Goal: Check status: Check status

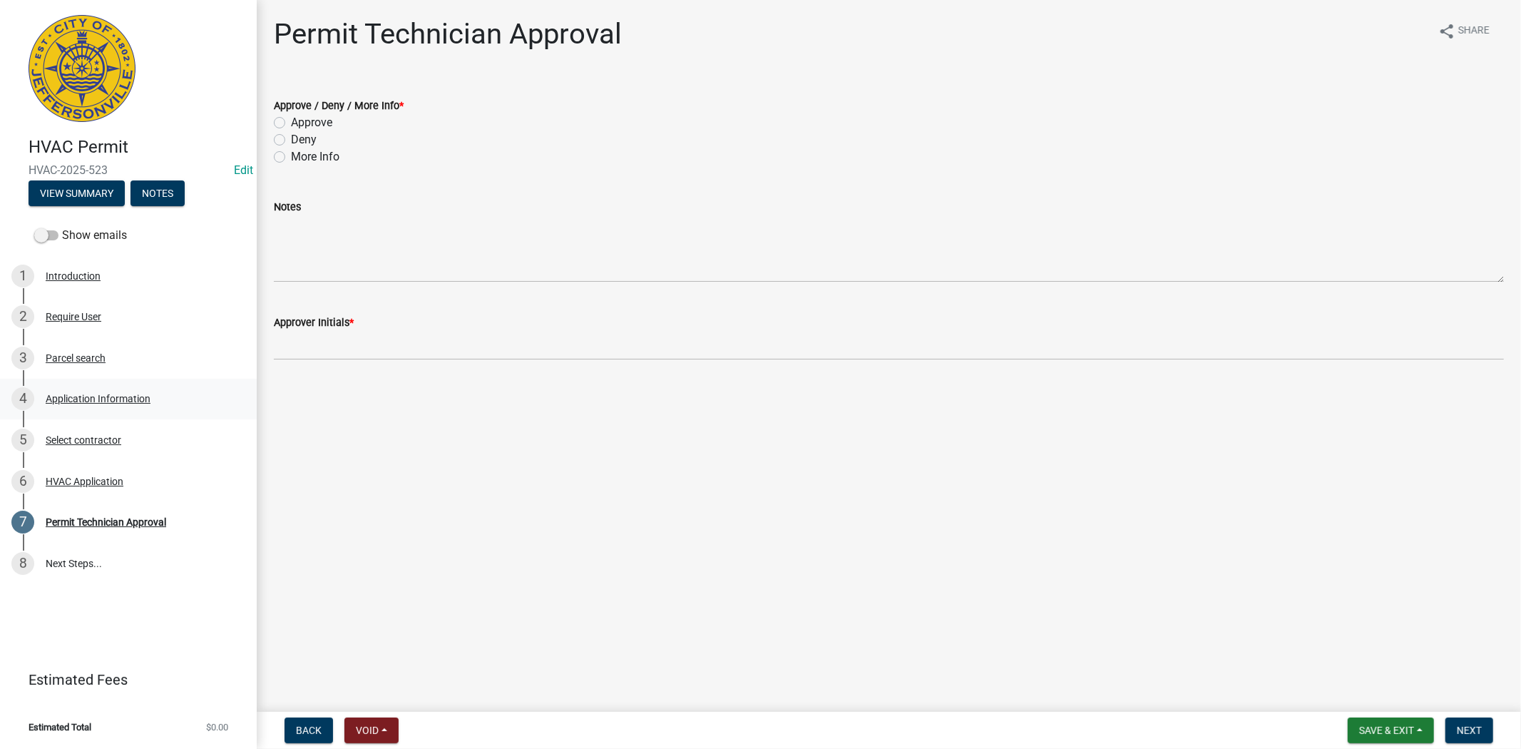
click at [86, 394] on div "Application Information" at bounding box center [98, 399] width 105 height 10
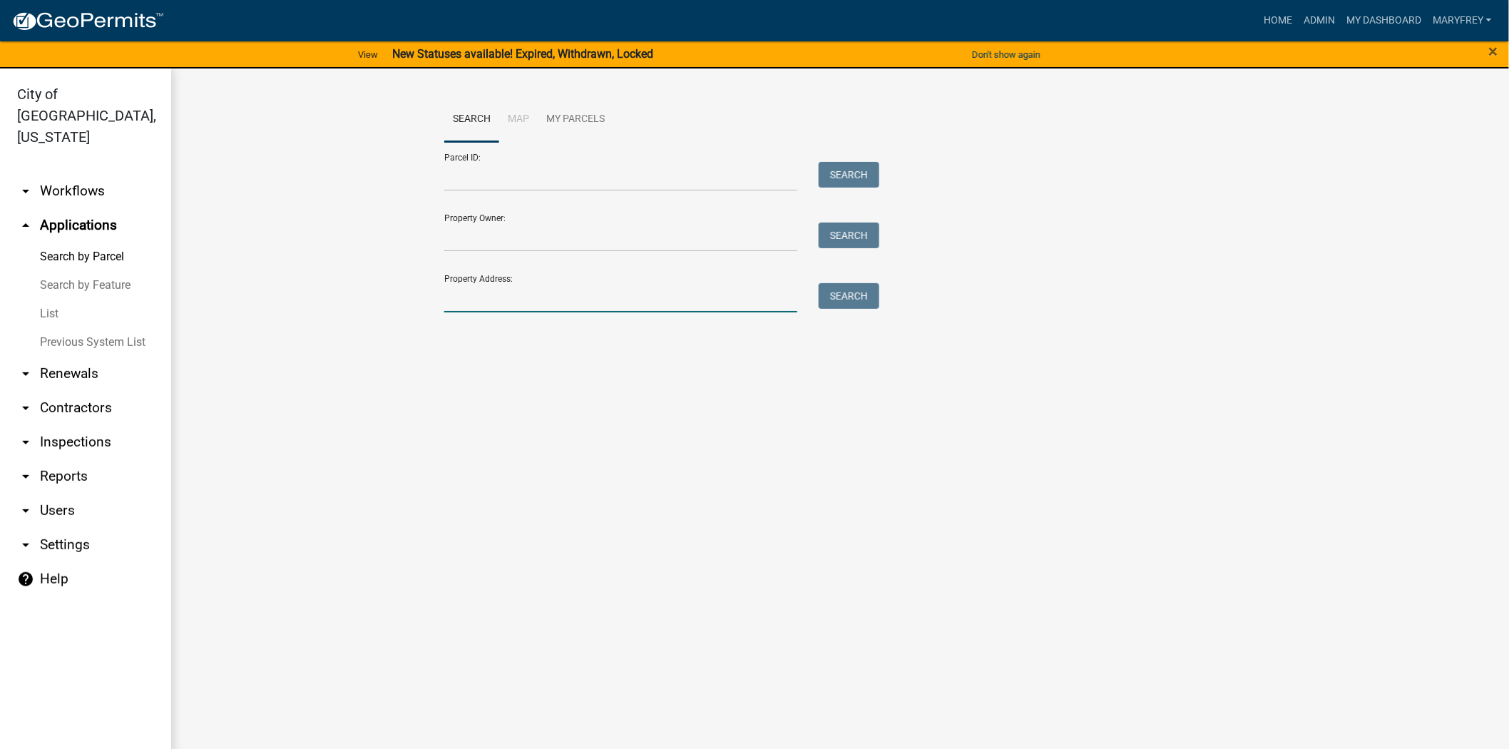
click at [464, 303] on input "Property Address:" at bounding box center [620, 297] width 353 height 29
type input "904 [PERSON_NAME]"
click at [837, 302] on button "Search" at bounding box center [849, 296] width 61 height 26
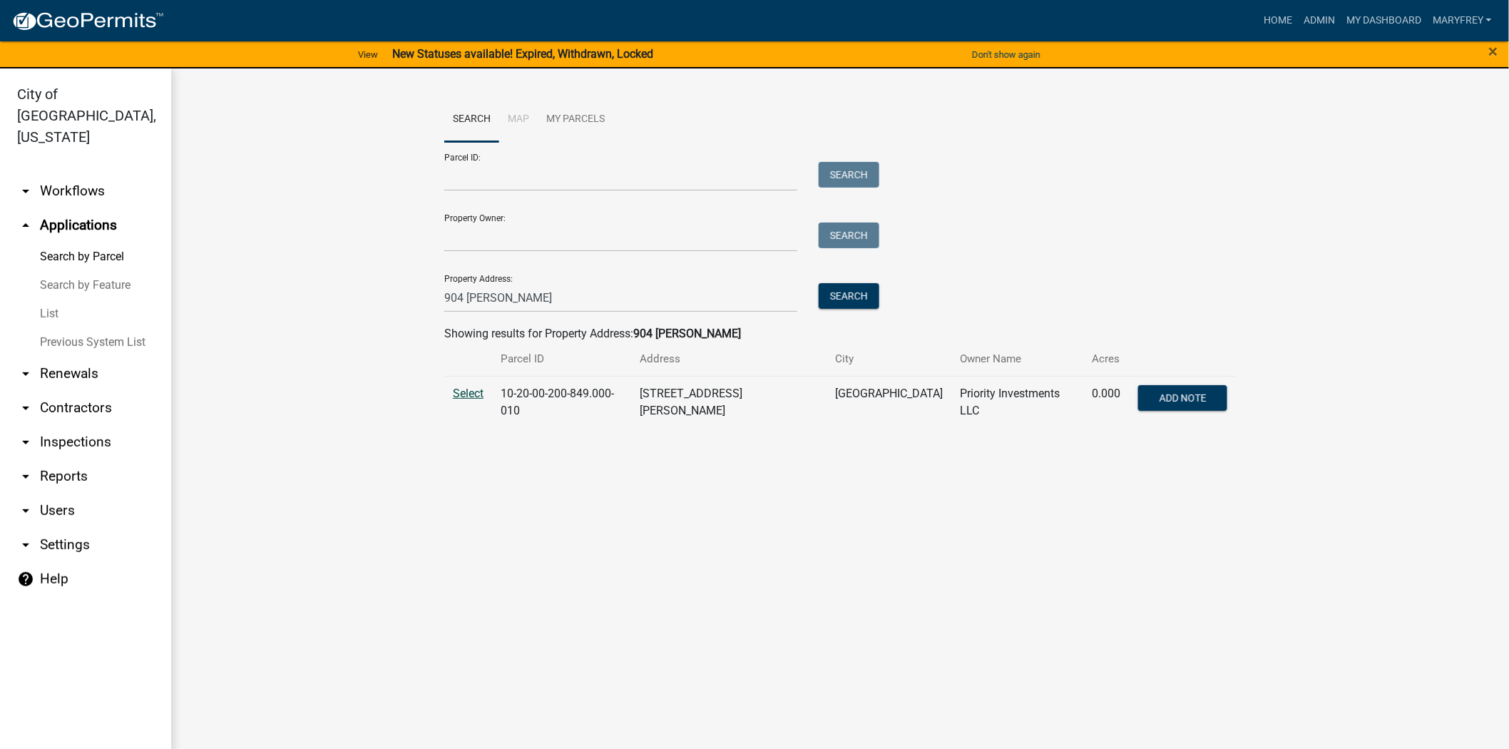
click at [467, 394] on span "Select" at bounding box center [468, 394] width 31 height 14
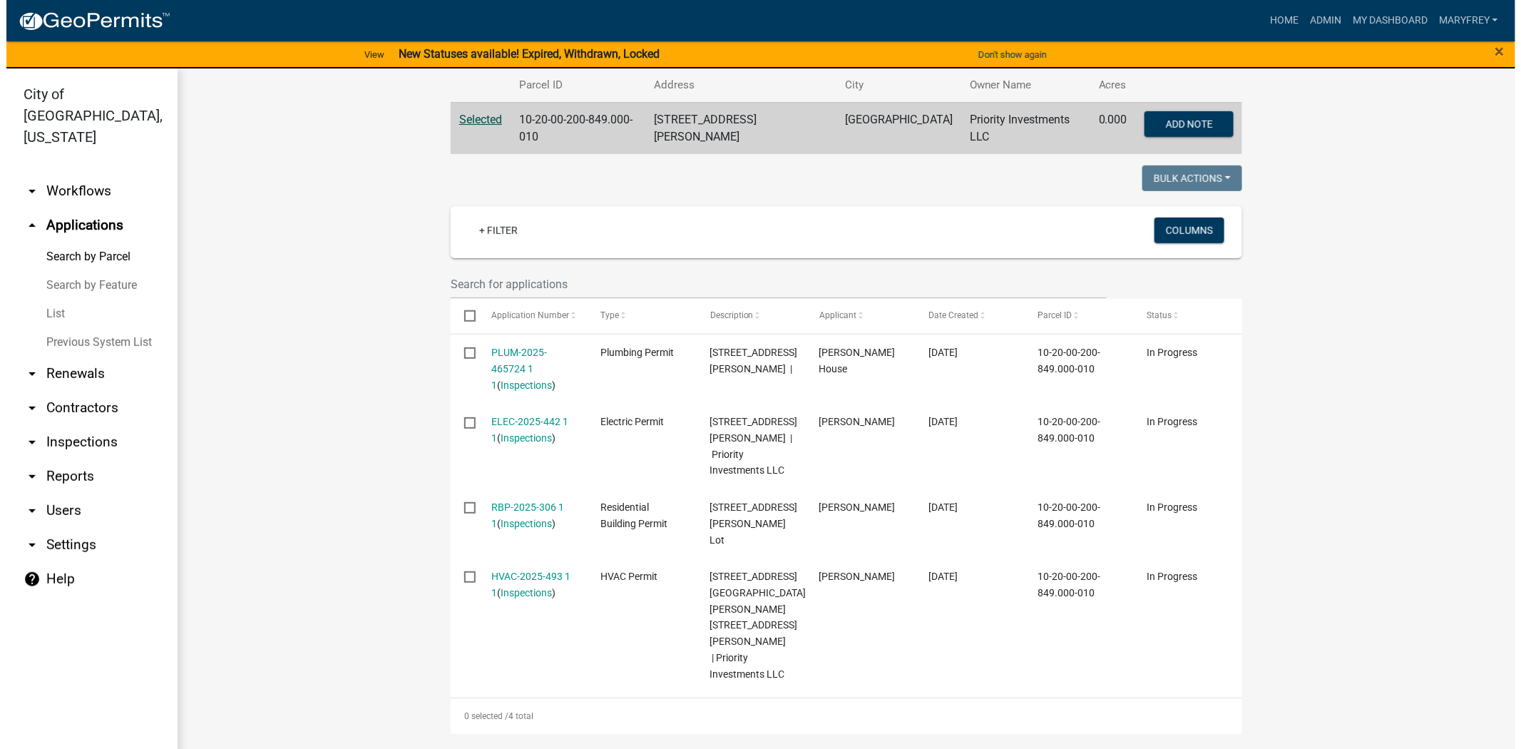
scroll to position [280, 0]
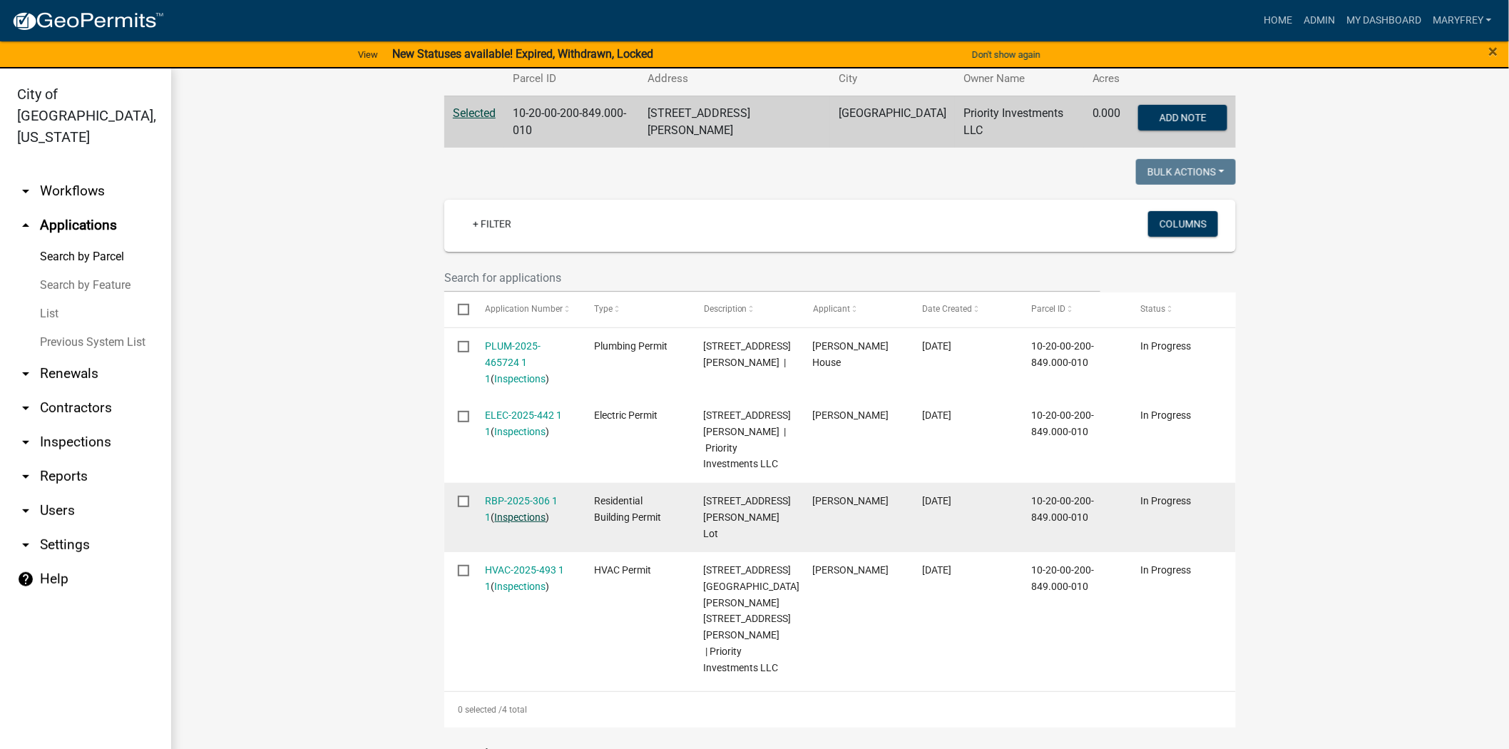
click at [517, 511] on link "Inspections" at bounding box center [520, 516] width 51 height 11
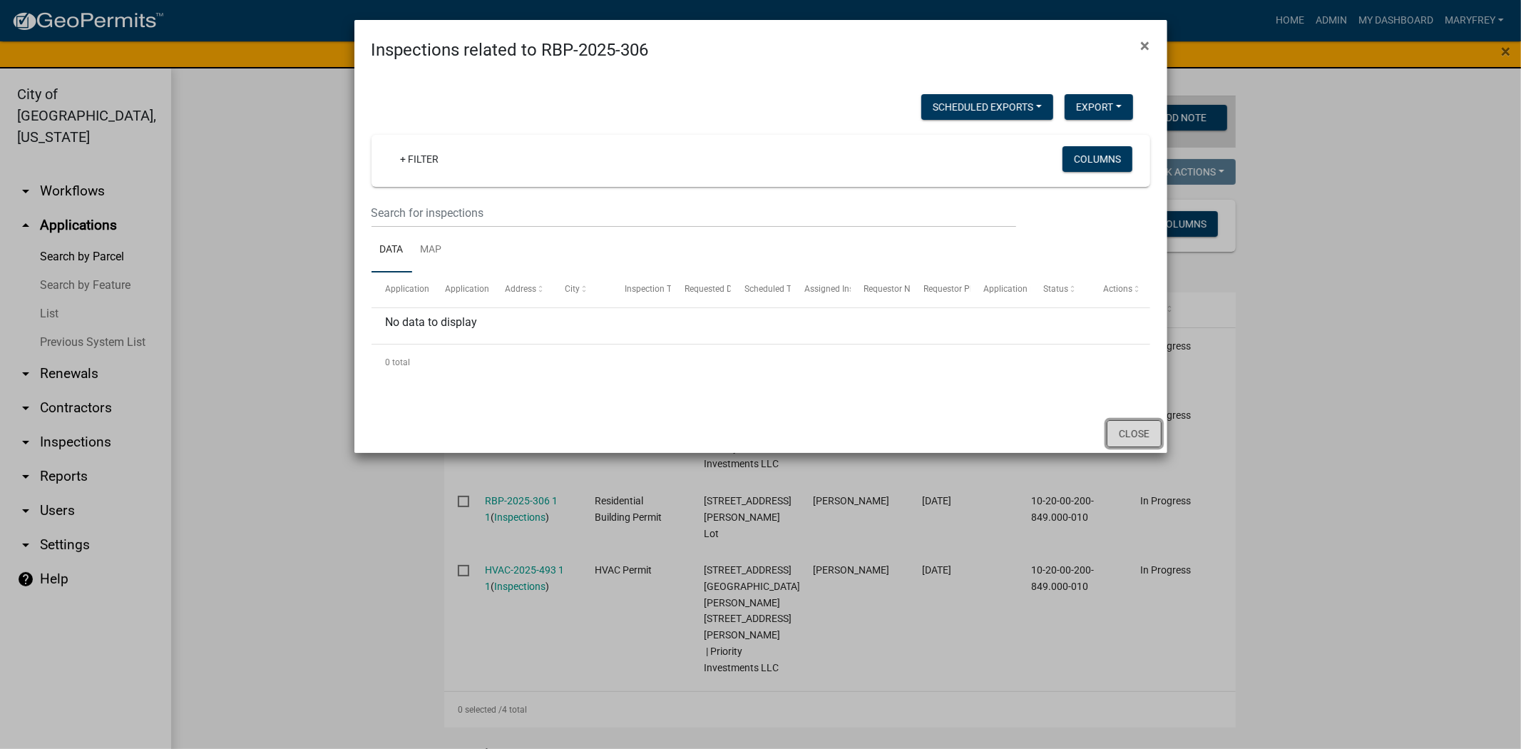
click at [1135, 430] on button "Close" at bounding box center [1134, 433] width 55 height 27
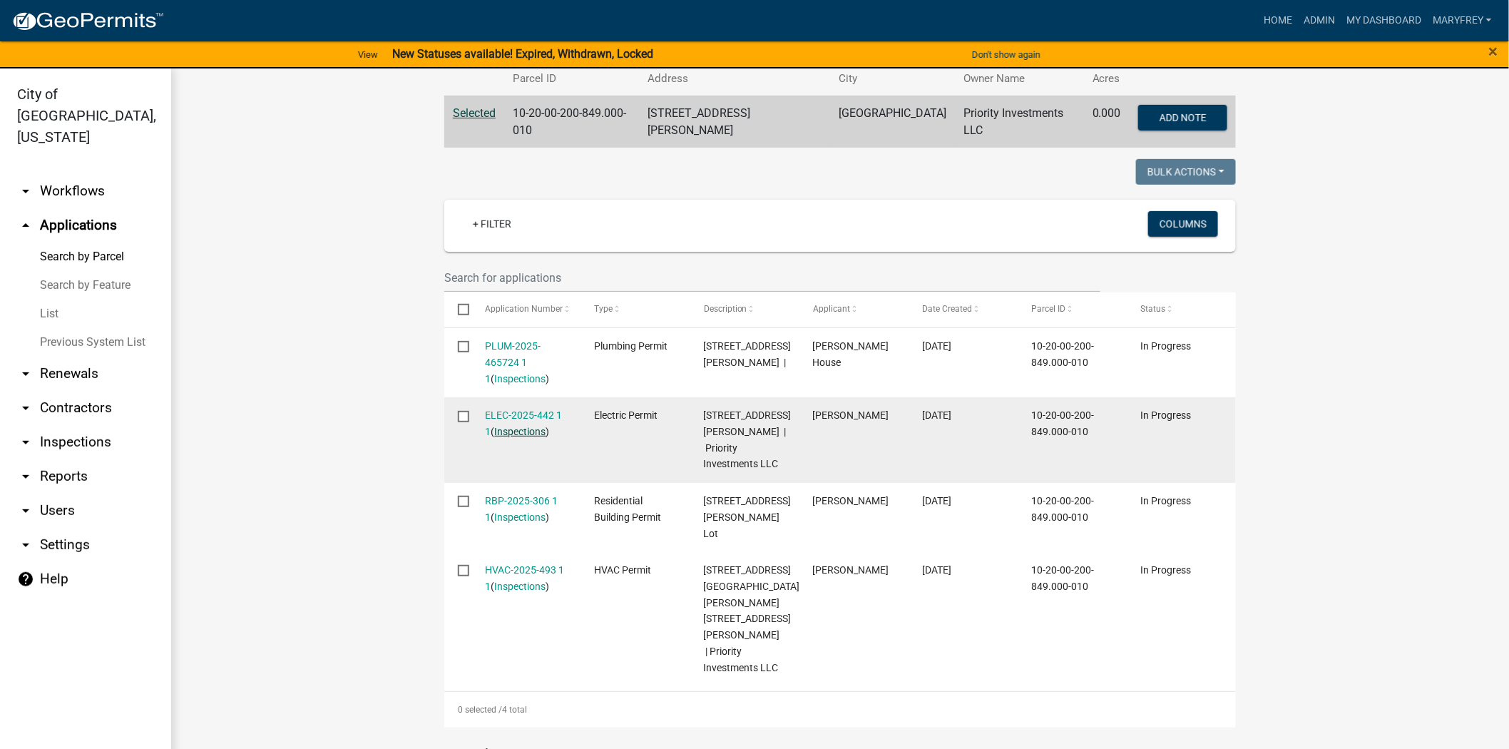
click at [511, 428] on link "Inspections" at bounding box center [520, 431] width 51 height 11
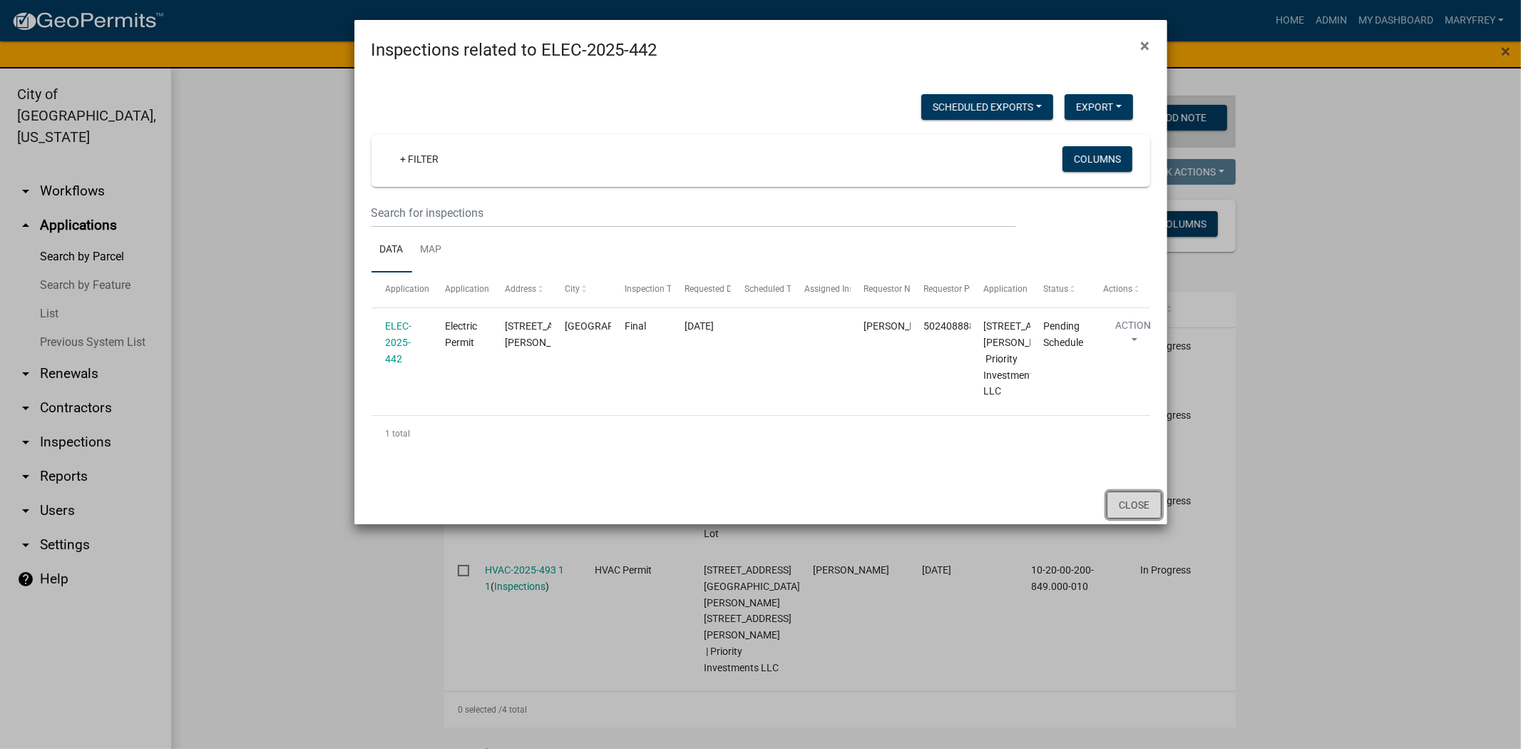
click at [1138, 519] on button "Close" at bounding box center [1134, 504] width 55 height 27
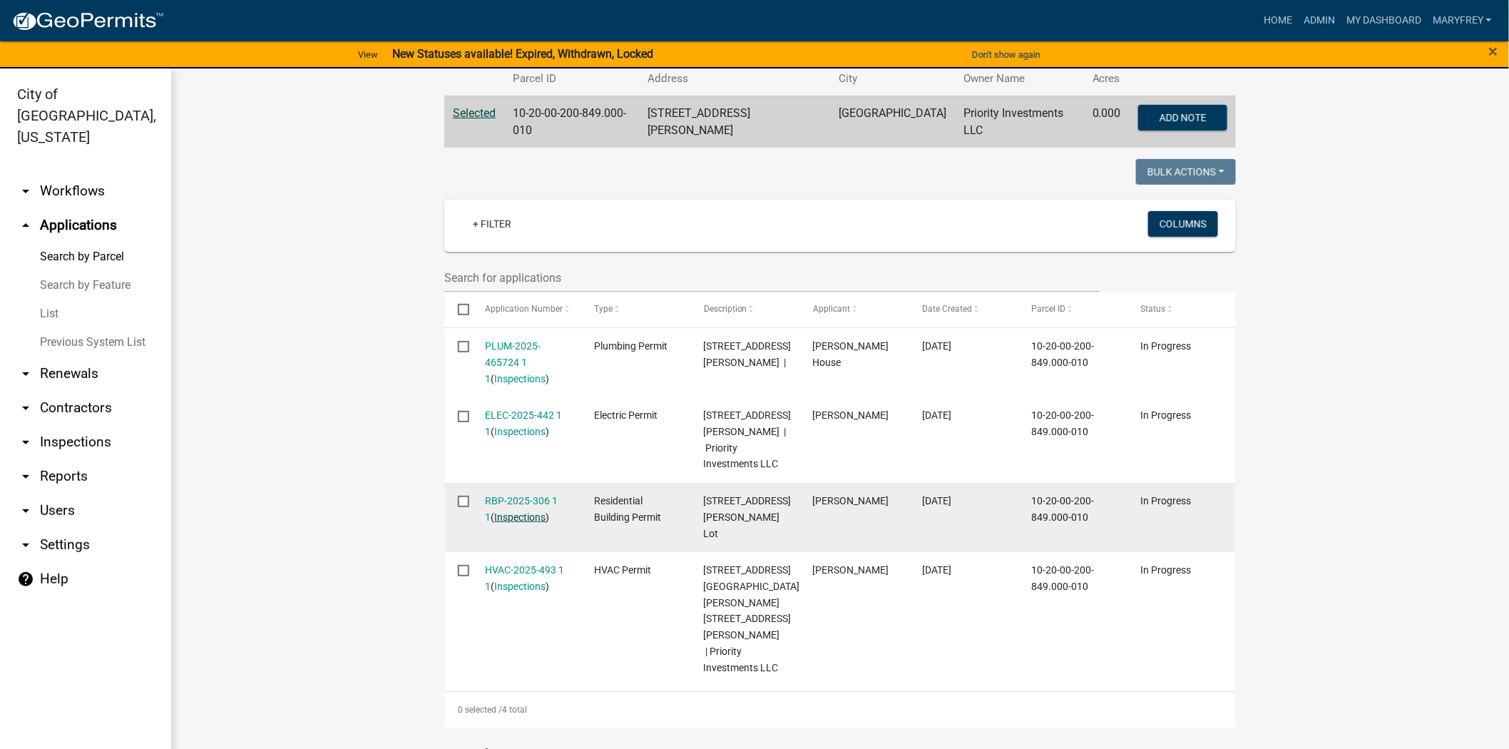
click at [495, 511] on link "Inspections" at bounding box center [520, 516] width 51 height 11
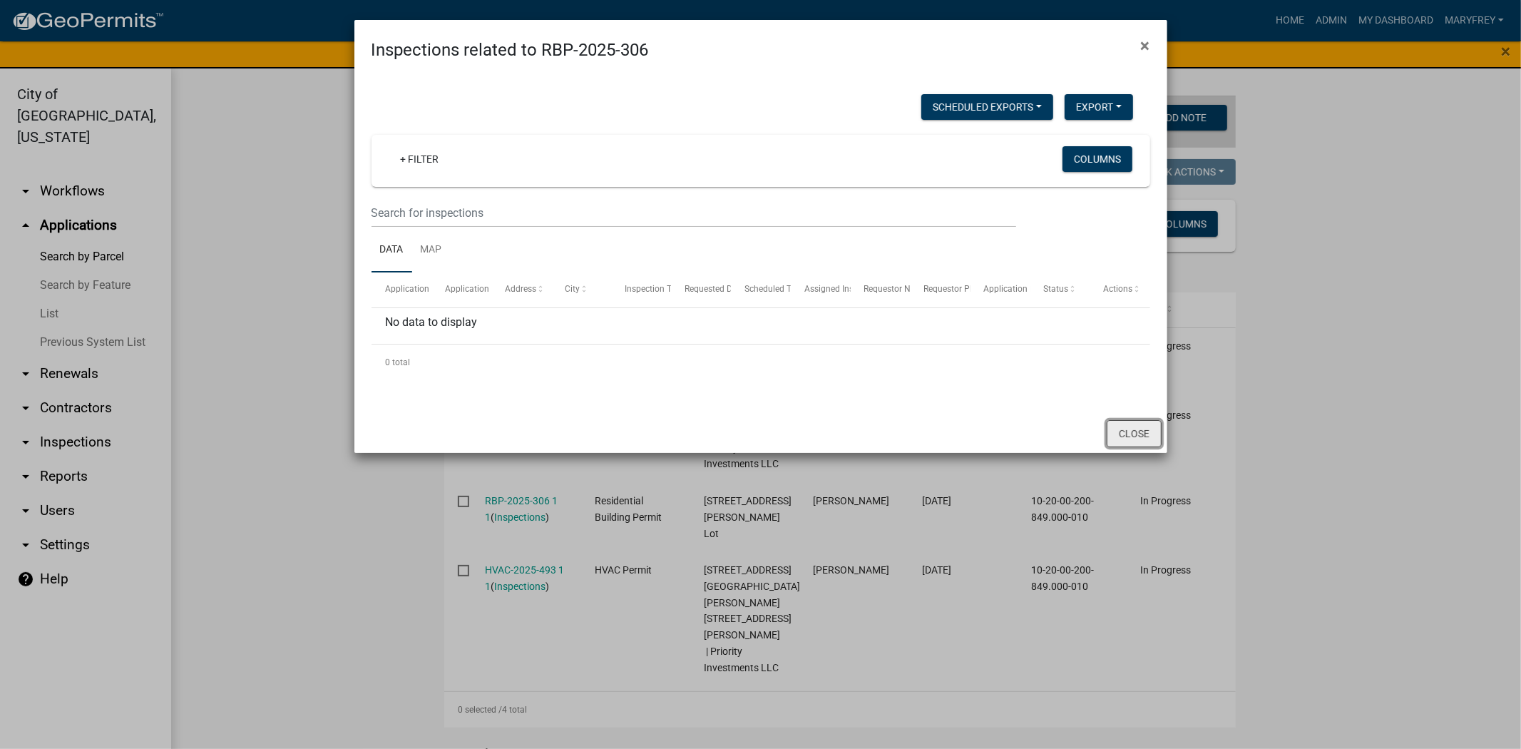
click at [1150, 436] on button "Close" at bounding box center [1134, 433] width 55 height 27
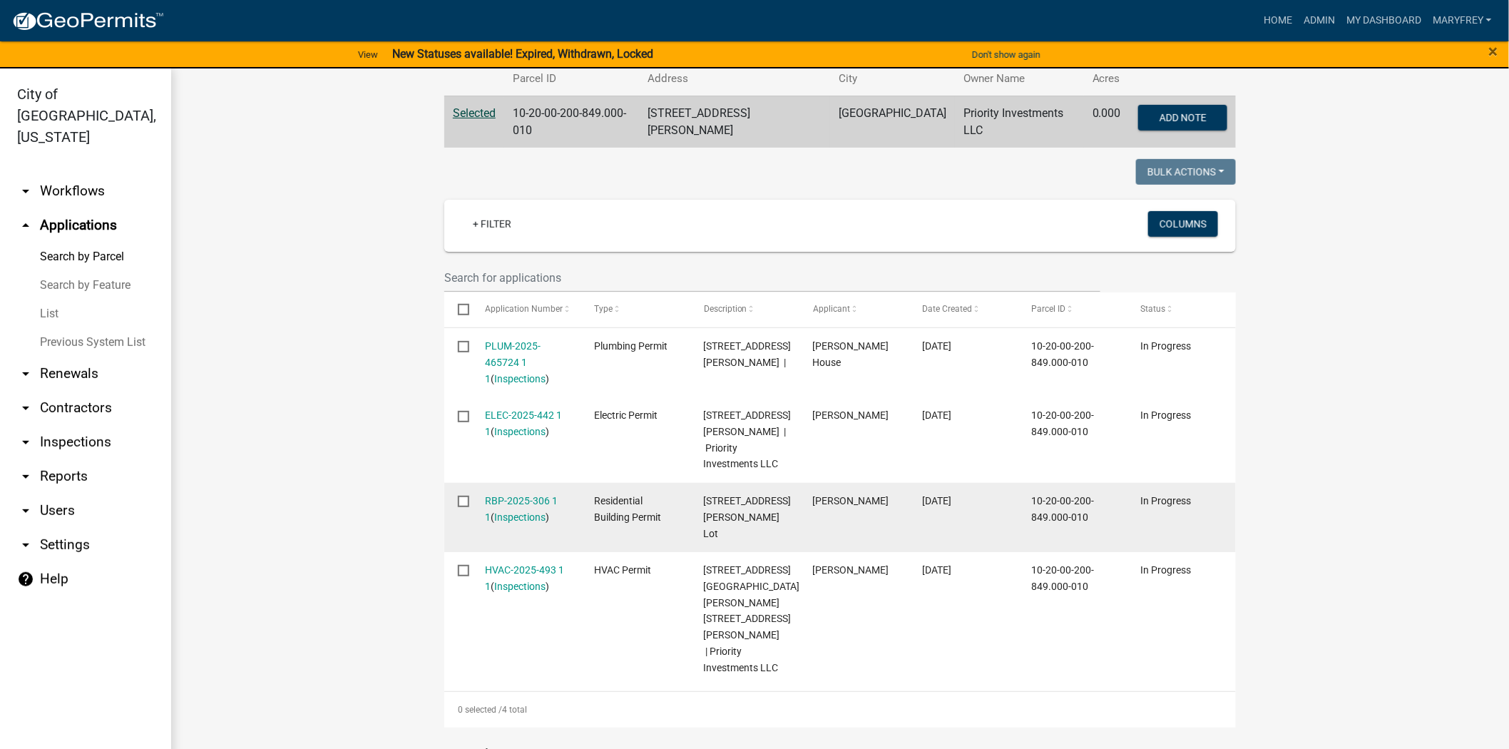
click at [518, 493] on div "RBP-2025-306 1 1 ( Inspections )" at bounding box center [527, 509] width 82 height 33
click at [510, 495] on link "RBP-2025-306 1 1" at bounding box center [522, 509] width 73 height 28
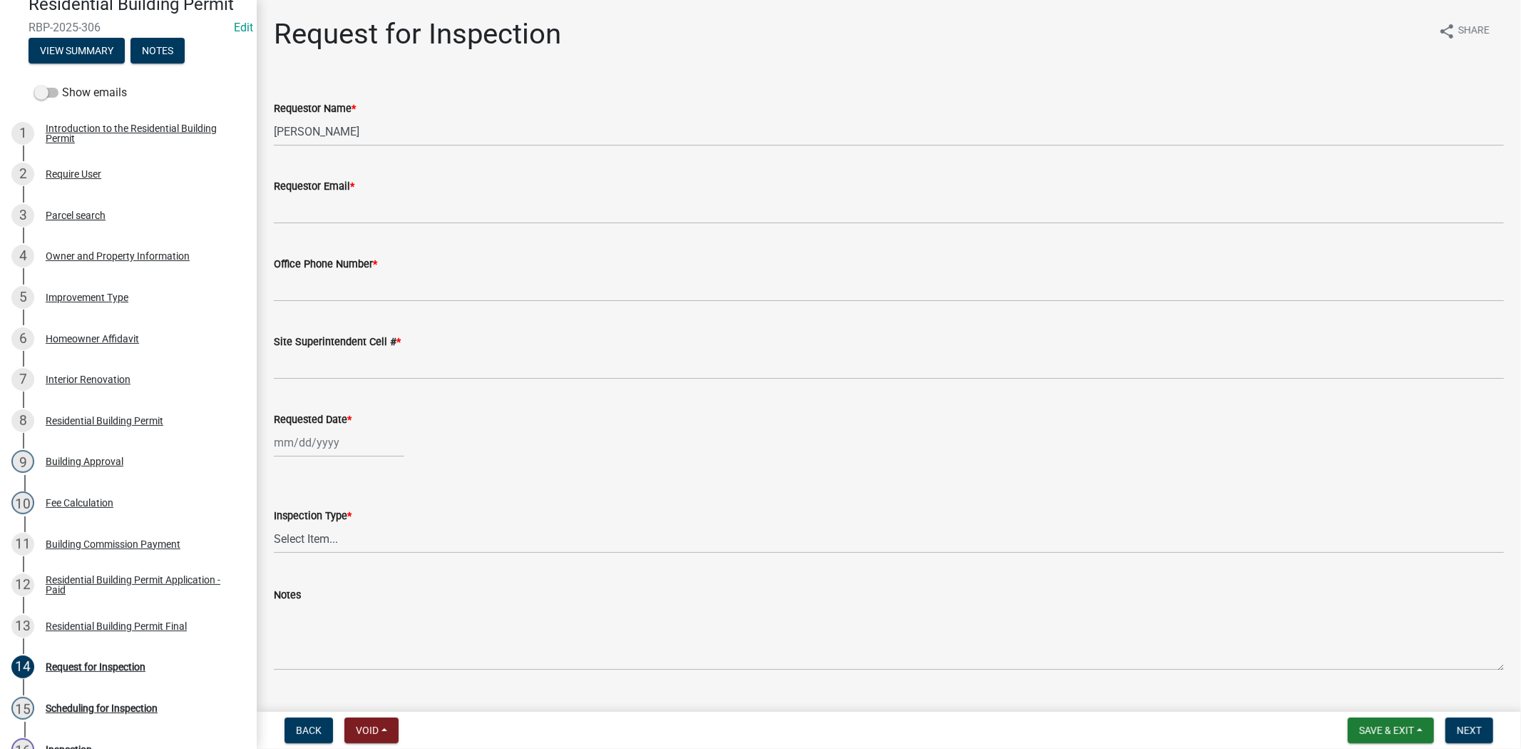
scroll to position [151, 0]
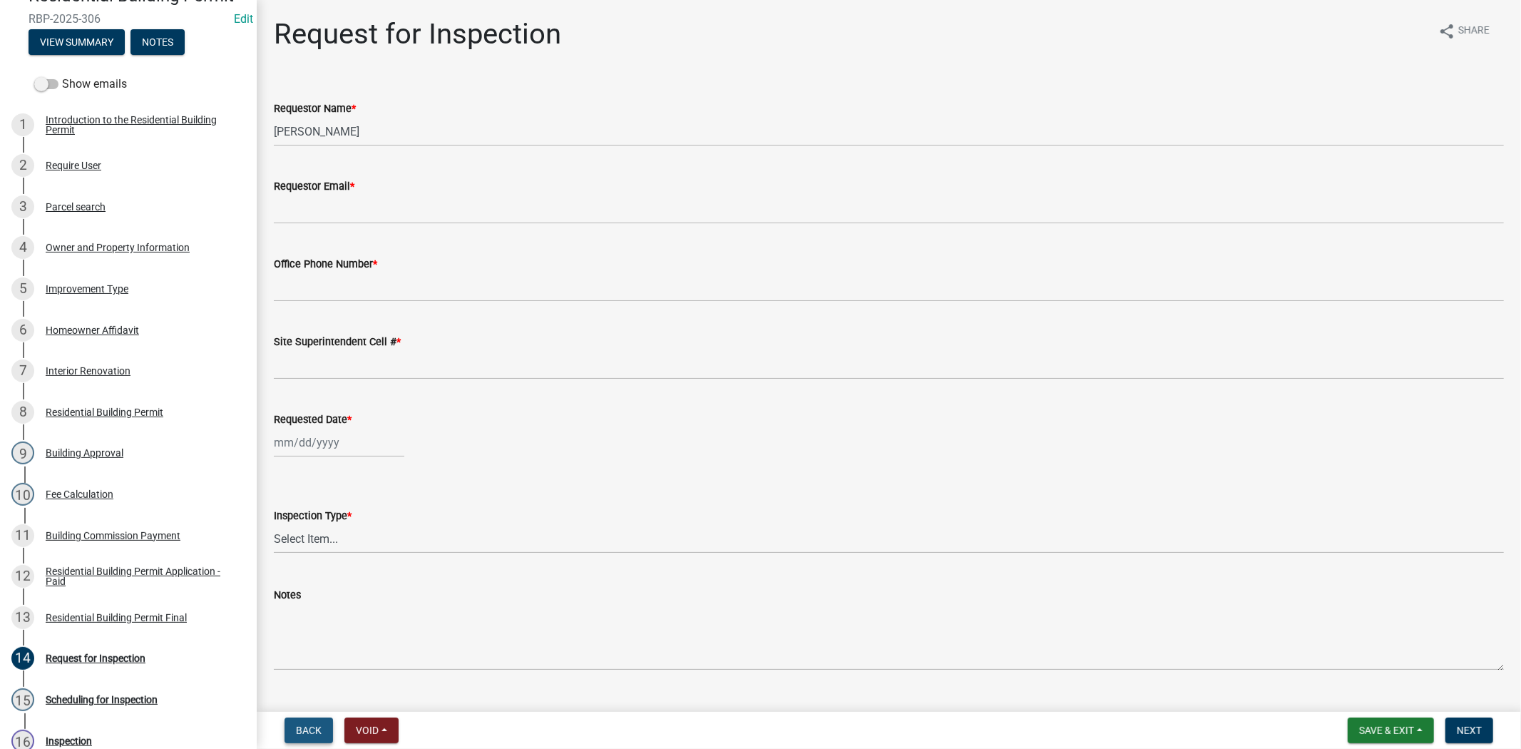
click at [297, 719] on button "Back" at bounding box center [309, 731] width 48 height 26
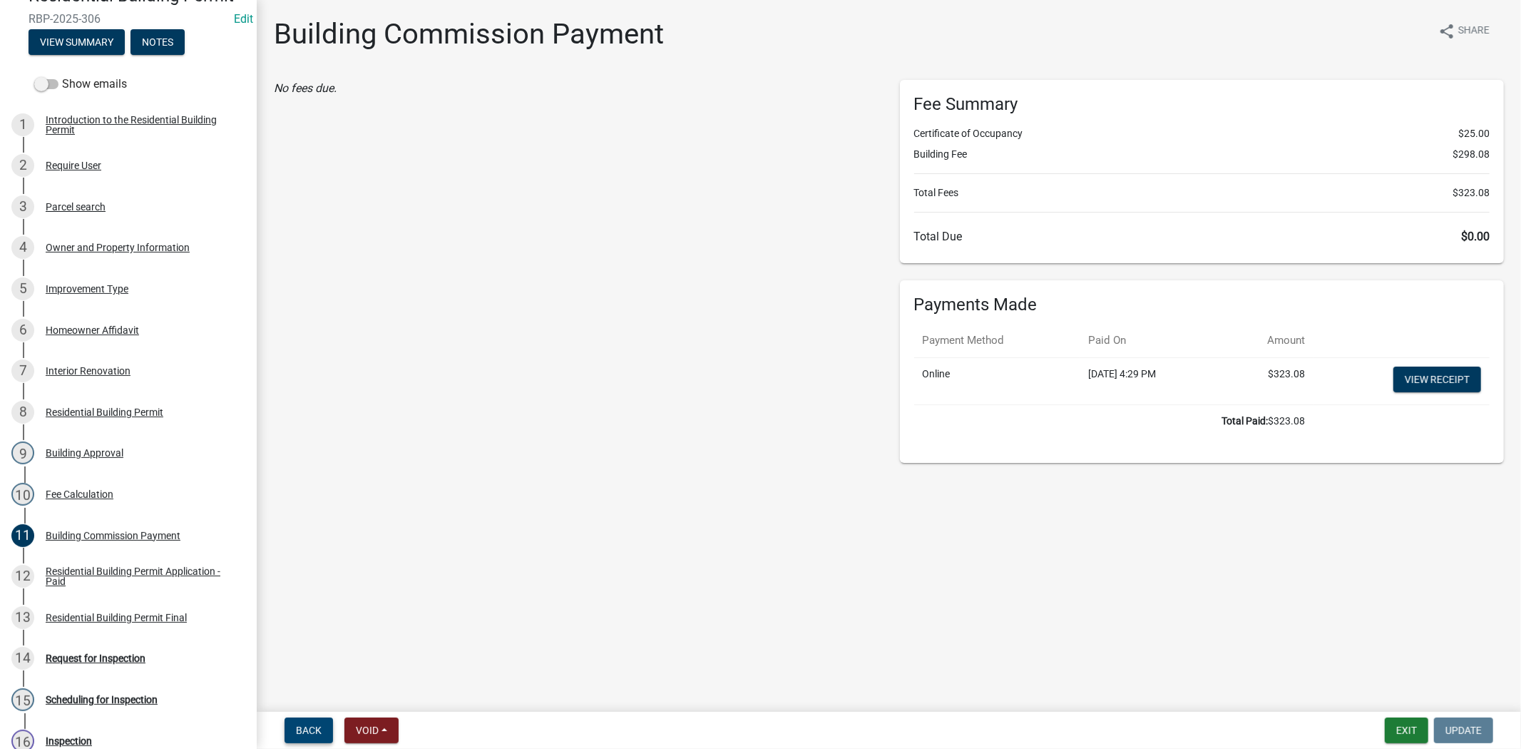
click at [316, 725] on span "Back" at bounding box center [309, 730] width 26 height 11
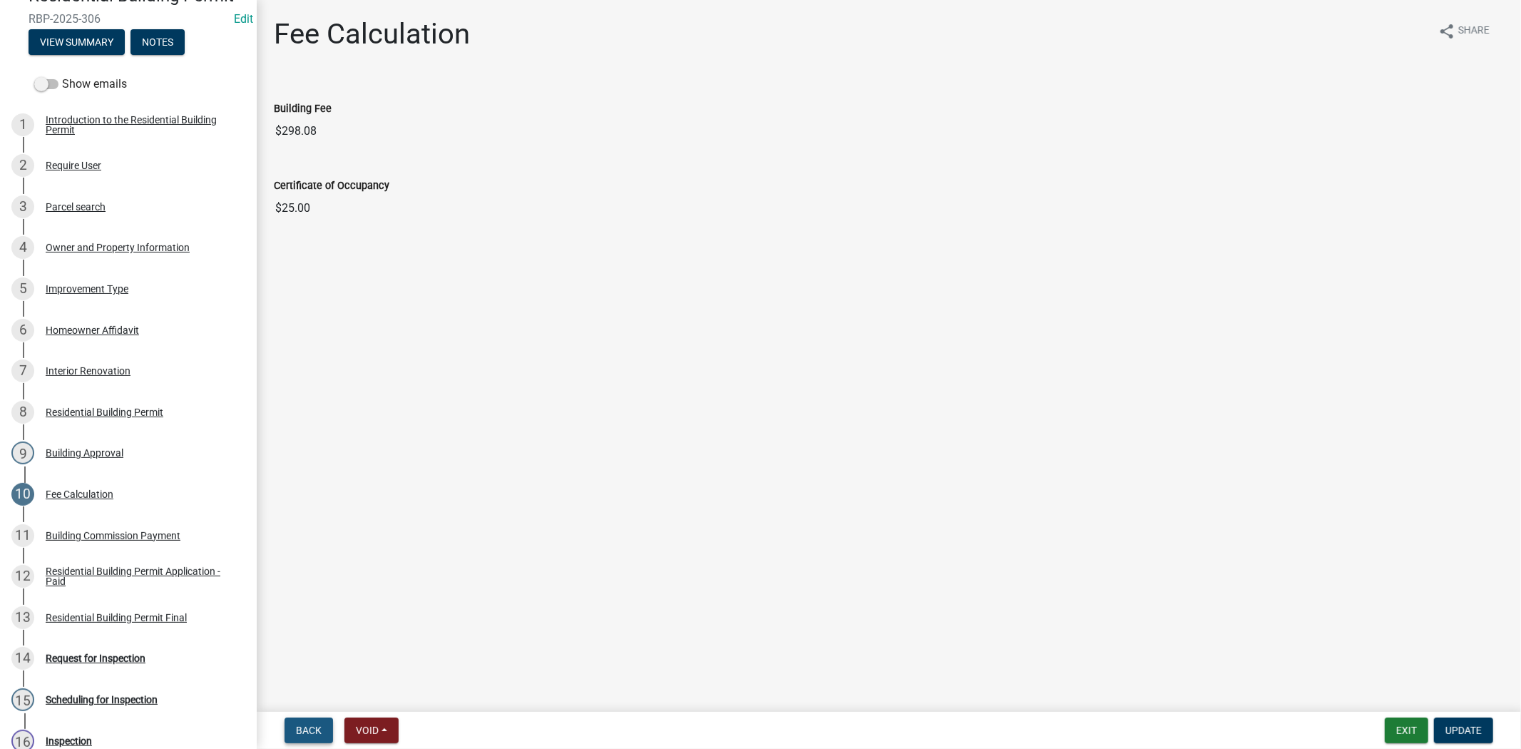
click at [307, 728] on span "Back" at bounding box center [309, 730] width 26 height 11
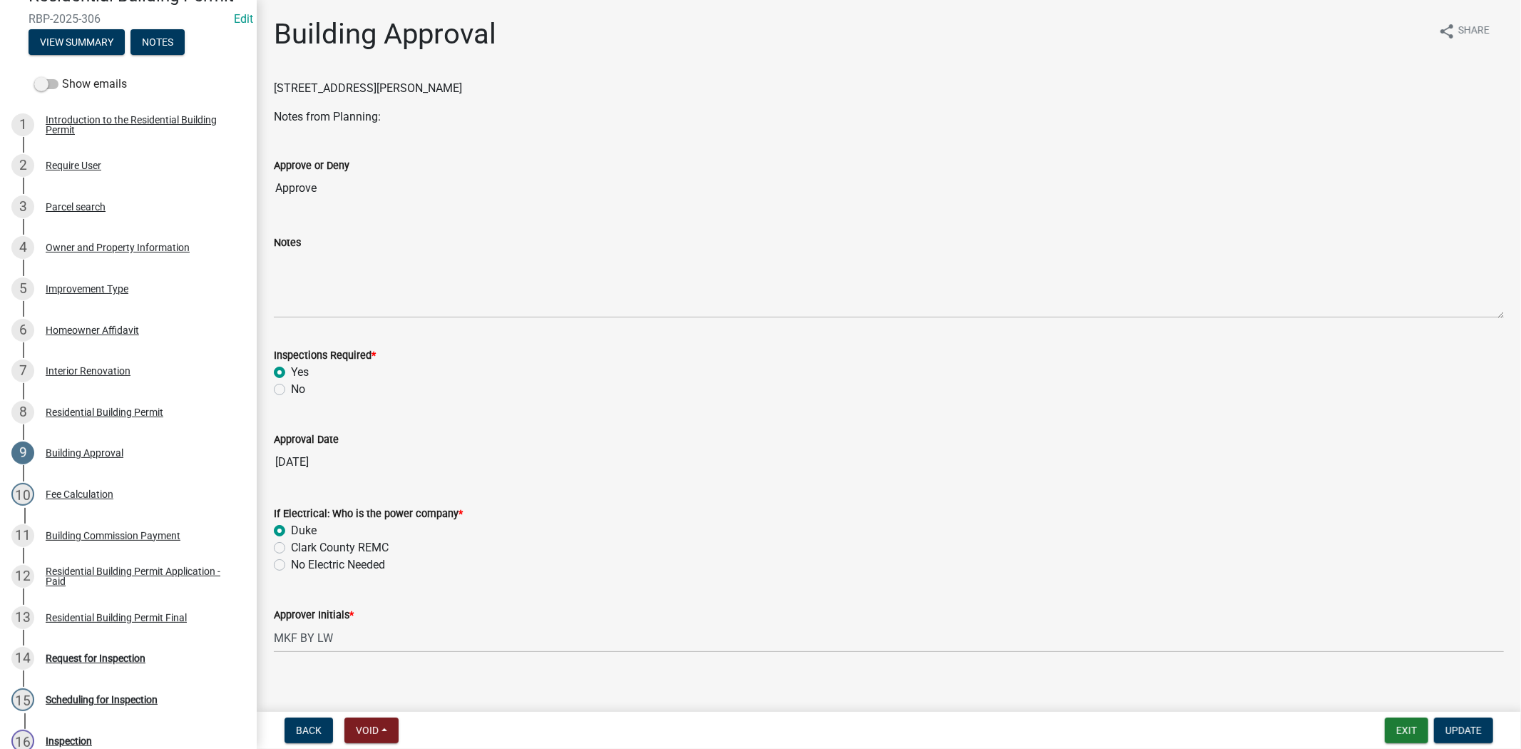
scroll to position [13, 0]
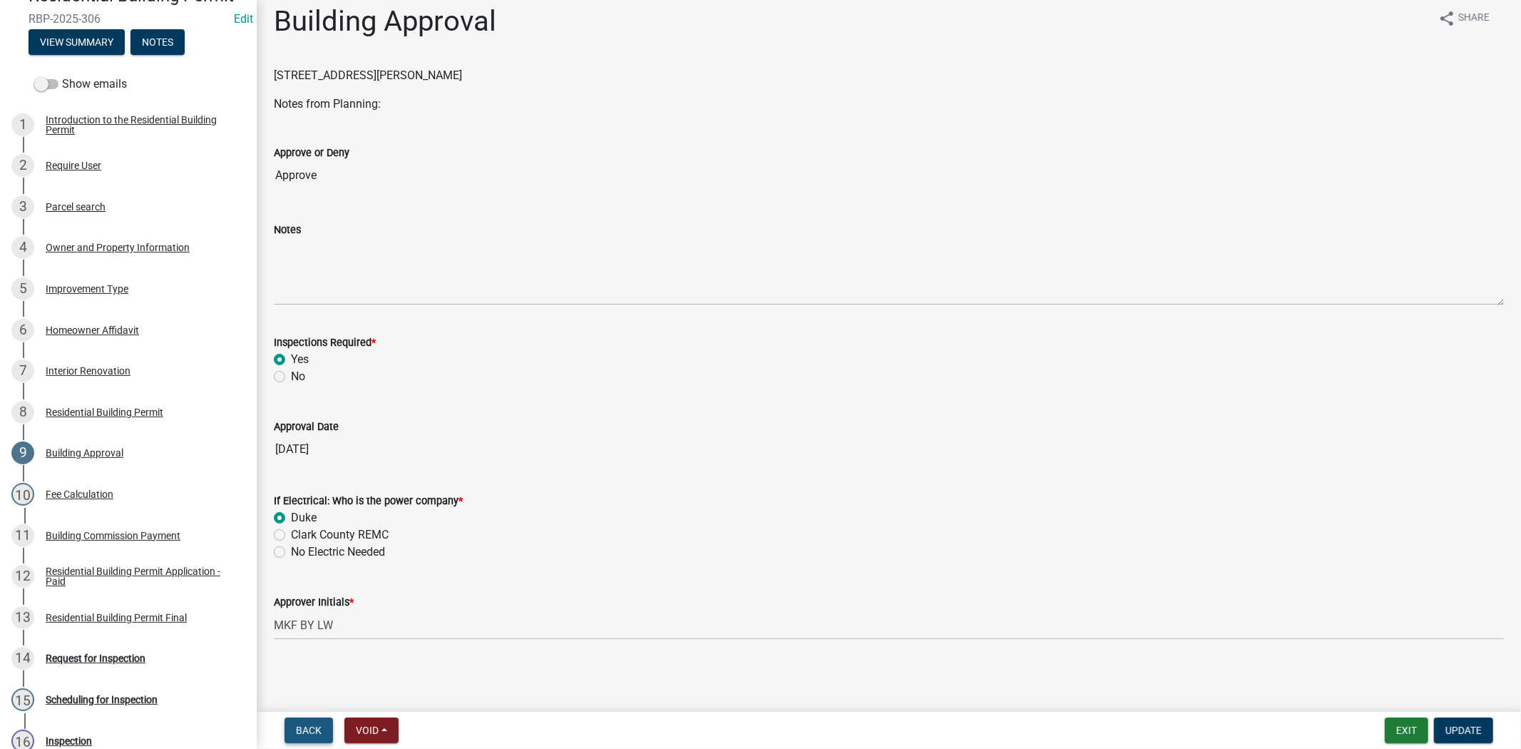
click at [310, 725] on span "Back" at bounding box center [309, 730] width 26 height 11
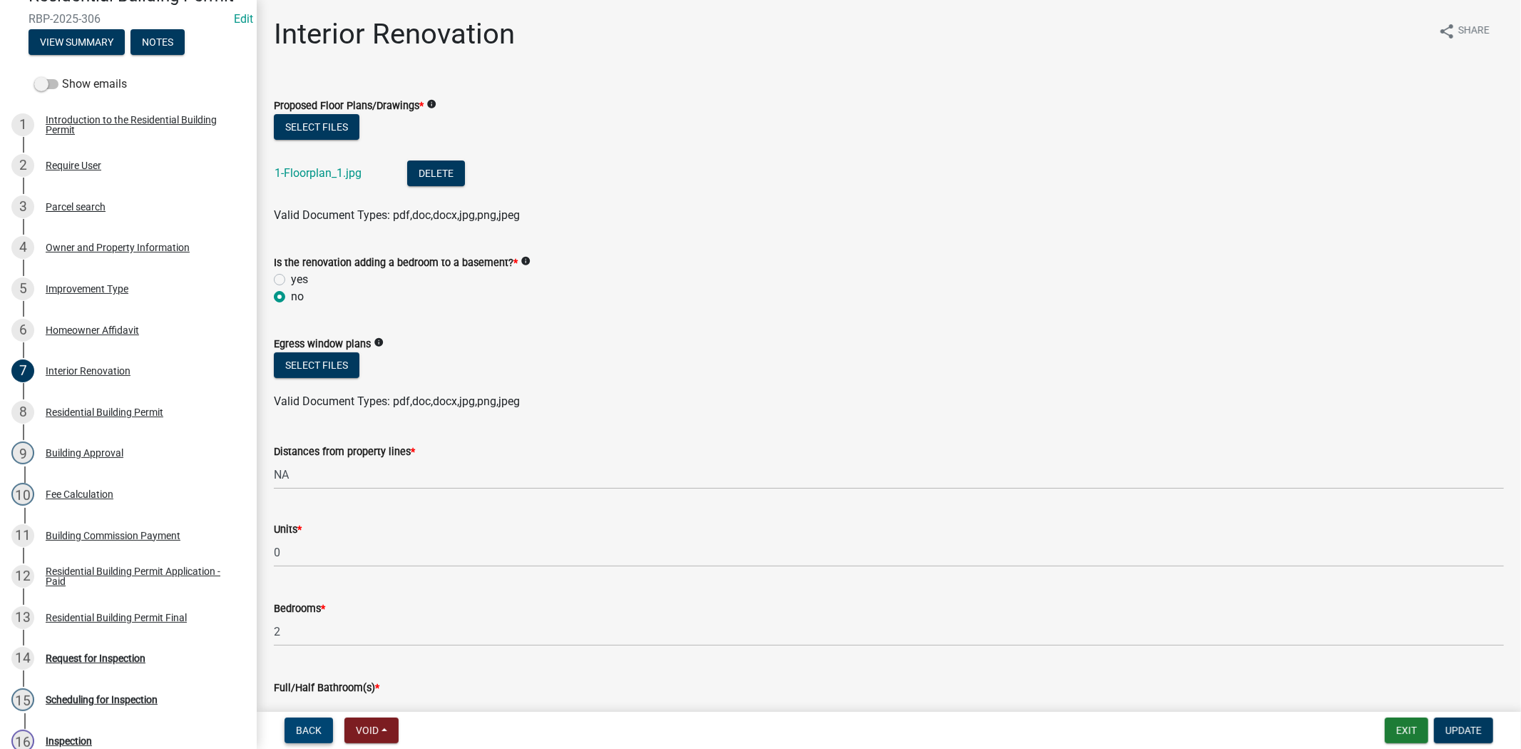
click at [307, 735] on span "Back" at bounding box center [309, 730] width 26 height 11
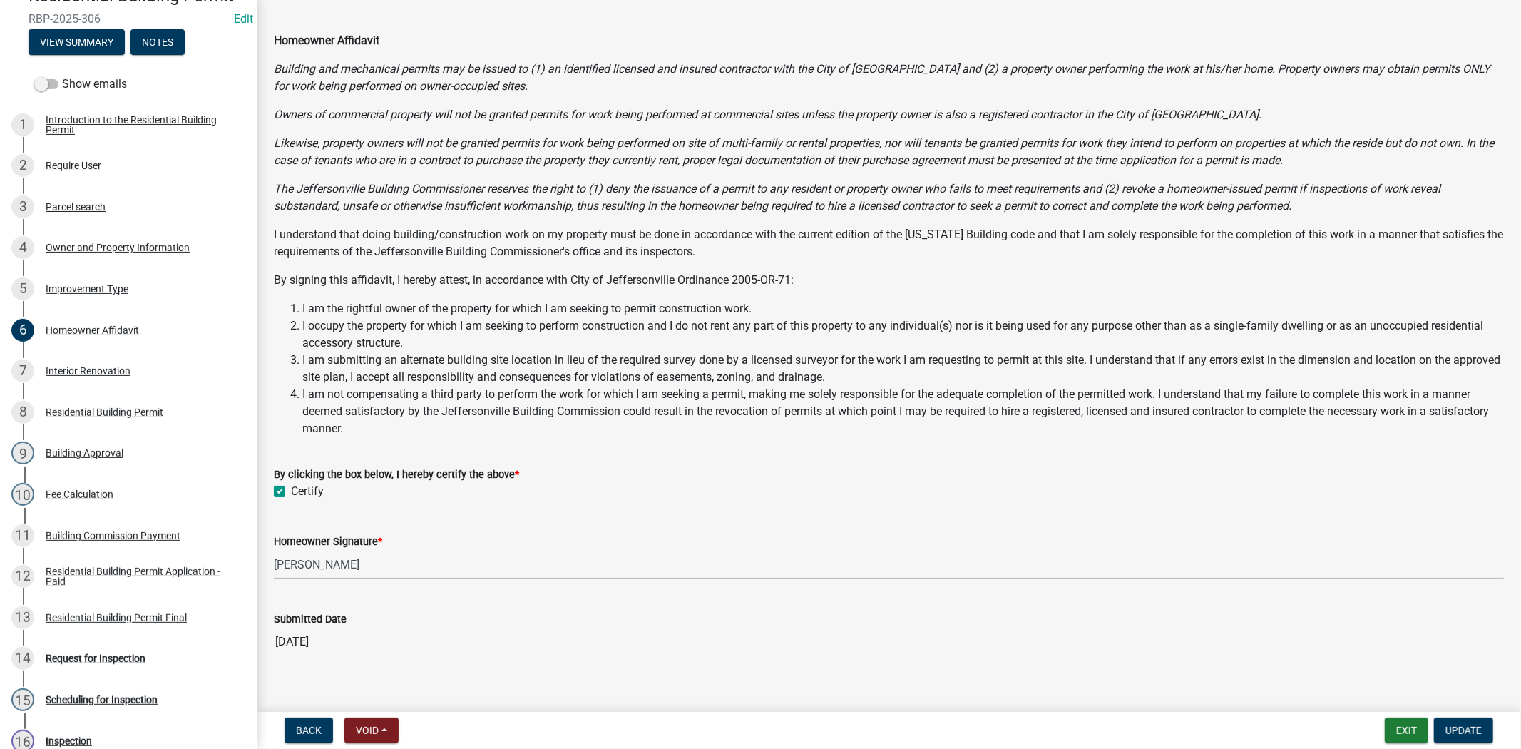
scroll to position [65, 0]
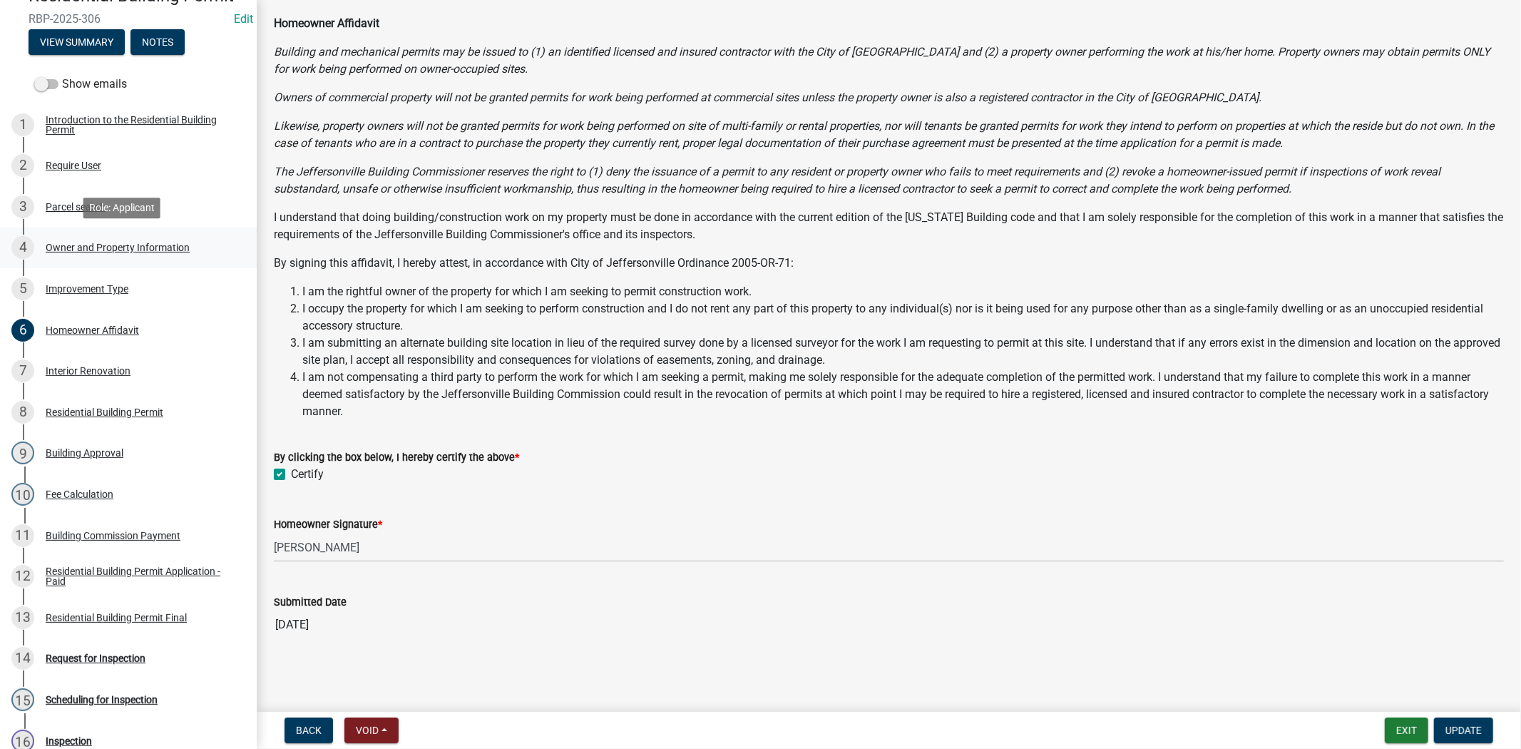
click at [138, 257] on div "4 Owner and Property Information" at bounding box center [122, 247] width 223 height 23
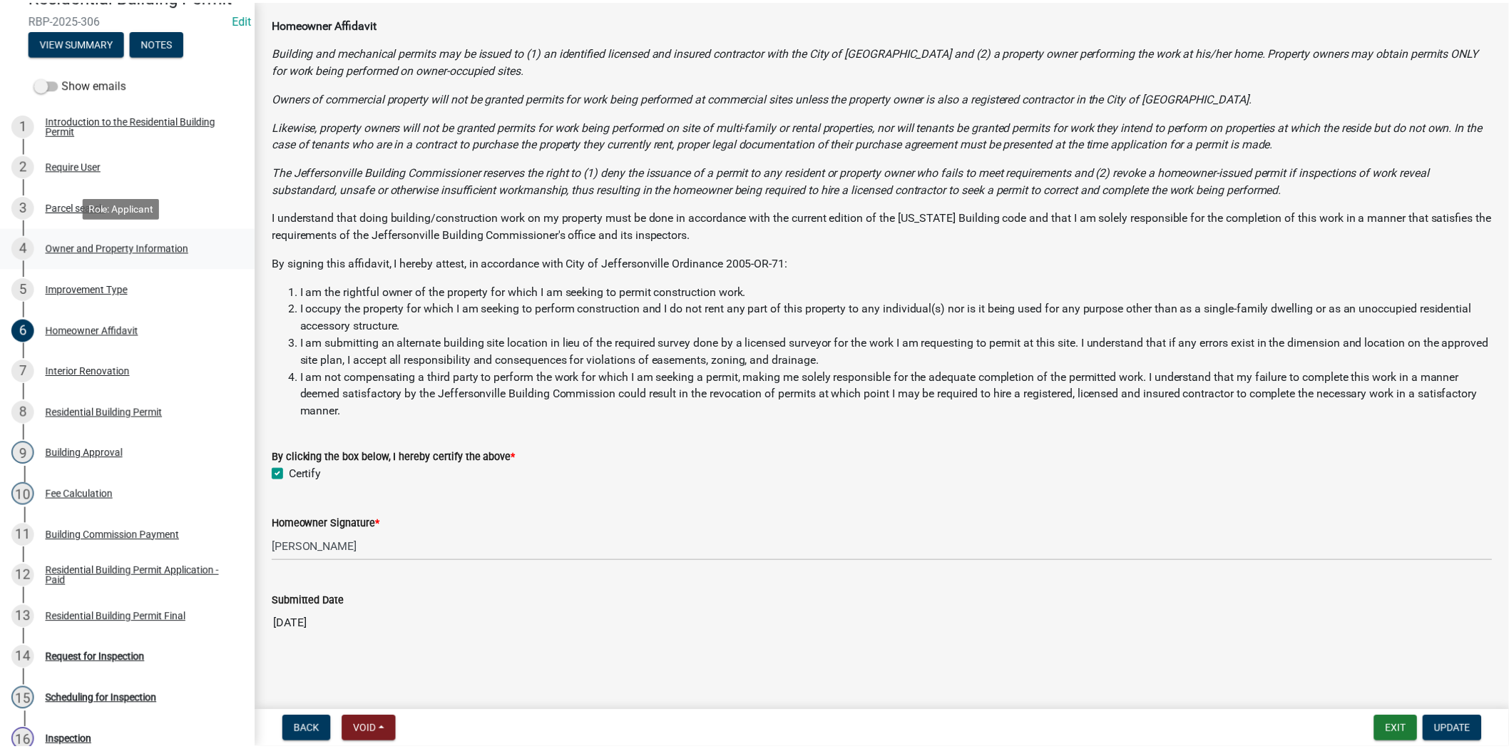
scroll to position [0, 0]
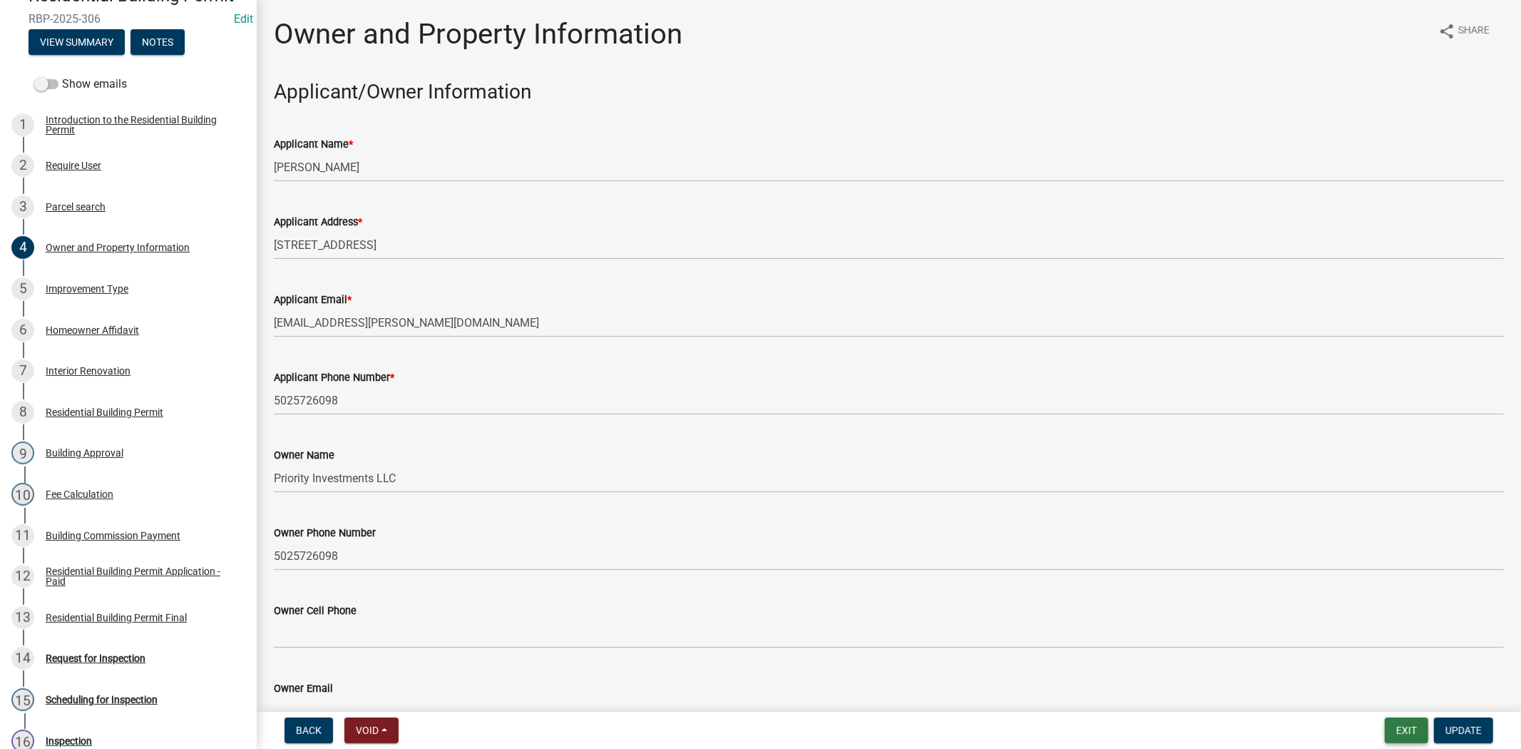
click at [1410, 733] on button "Exit" at bounding box center [1407, 731] width 44 height 26
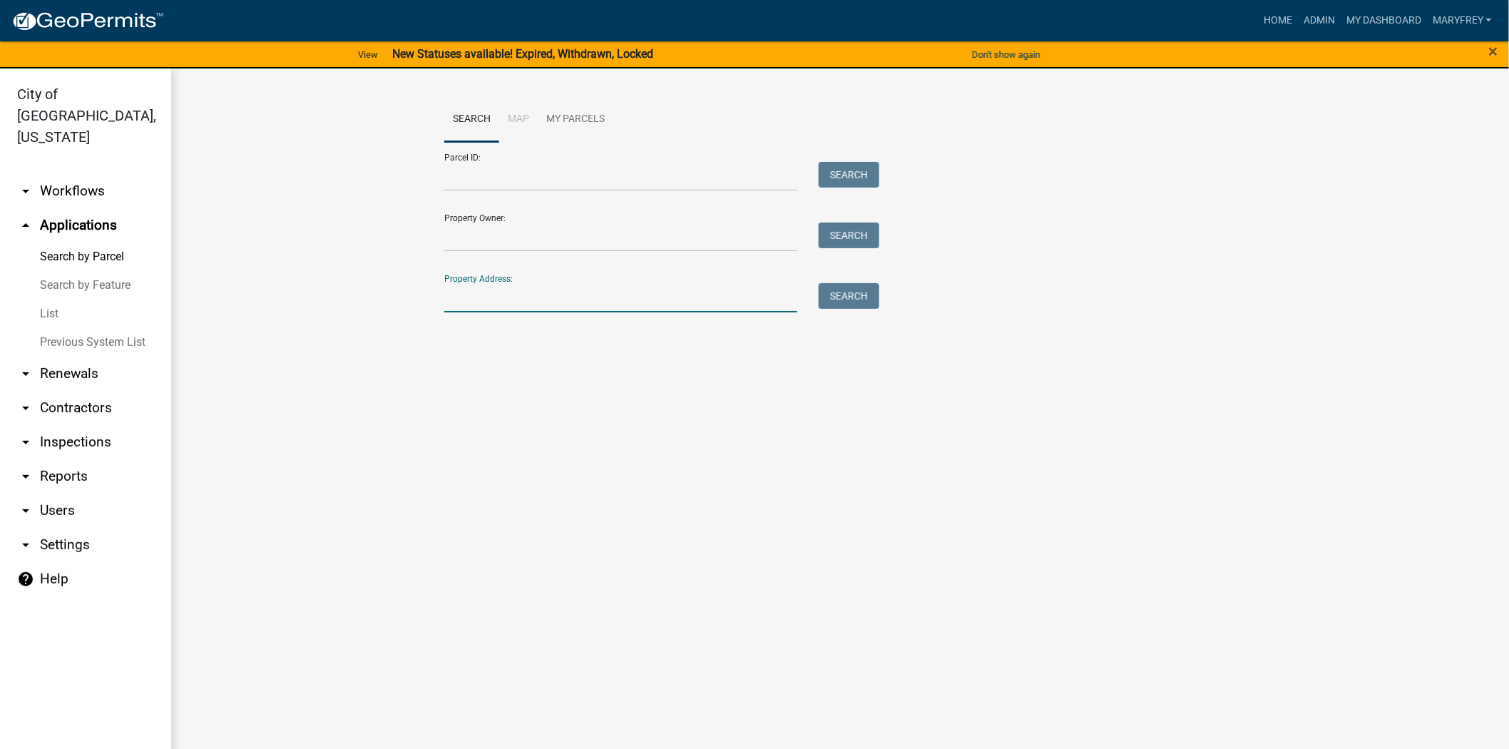
click at [473, 301] on input "Property Address:" at bounding box center [620, 297] width 353 height 29
type input "904 fulton"
click at [847, 290] on button "Search" at bounding box center [849, 296] width 61 height 26
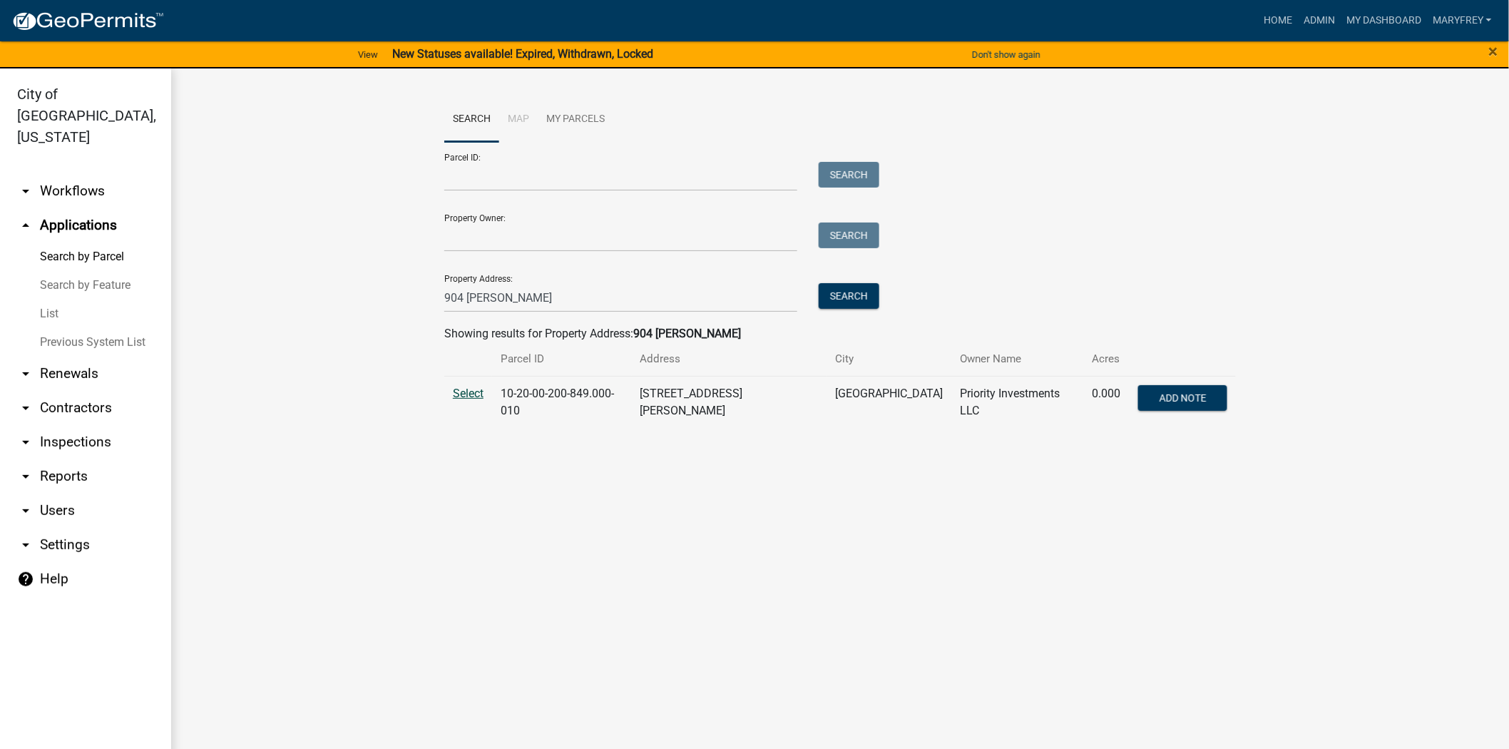
click at [466, 396] on span "Select" at bounding box center [468, 394] width 31 height 14
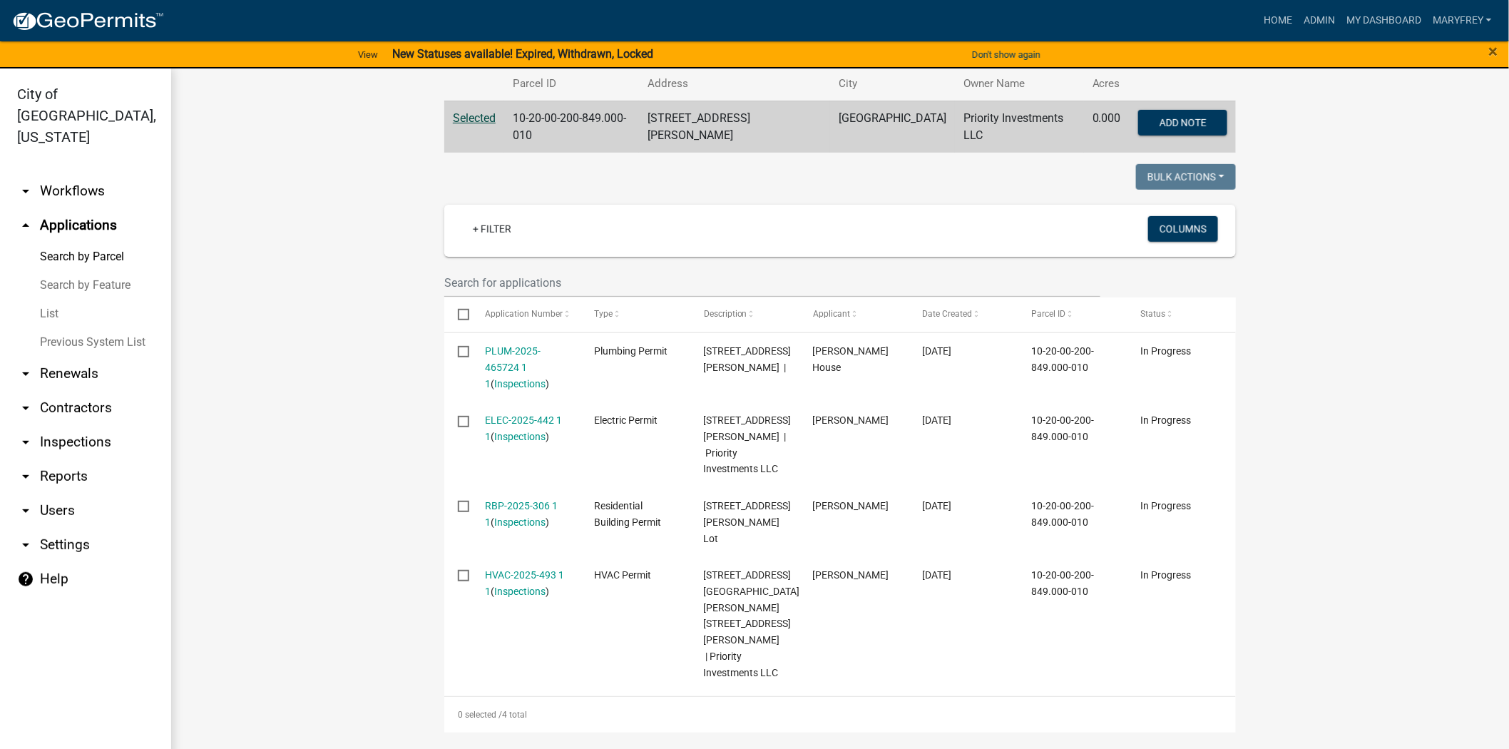
scroll to position [276, 0]
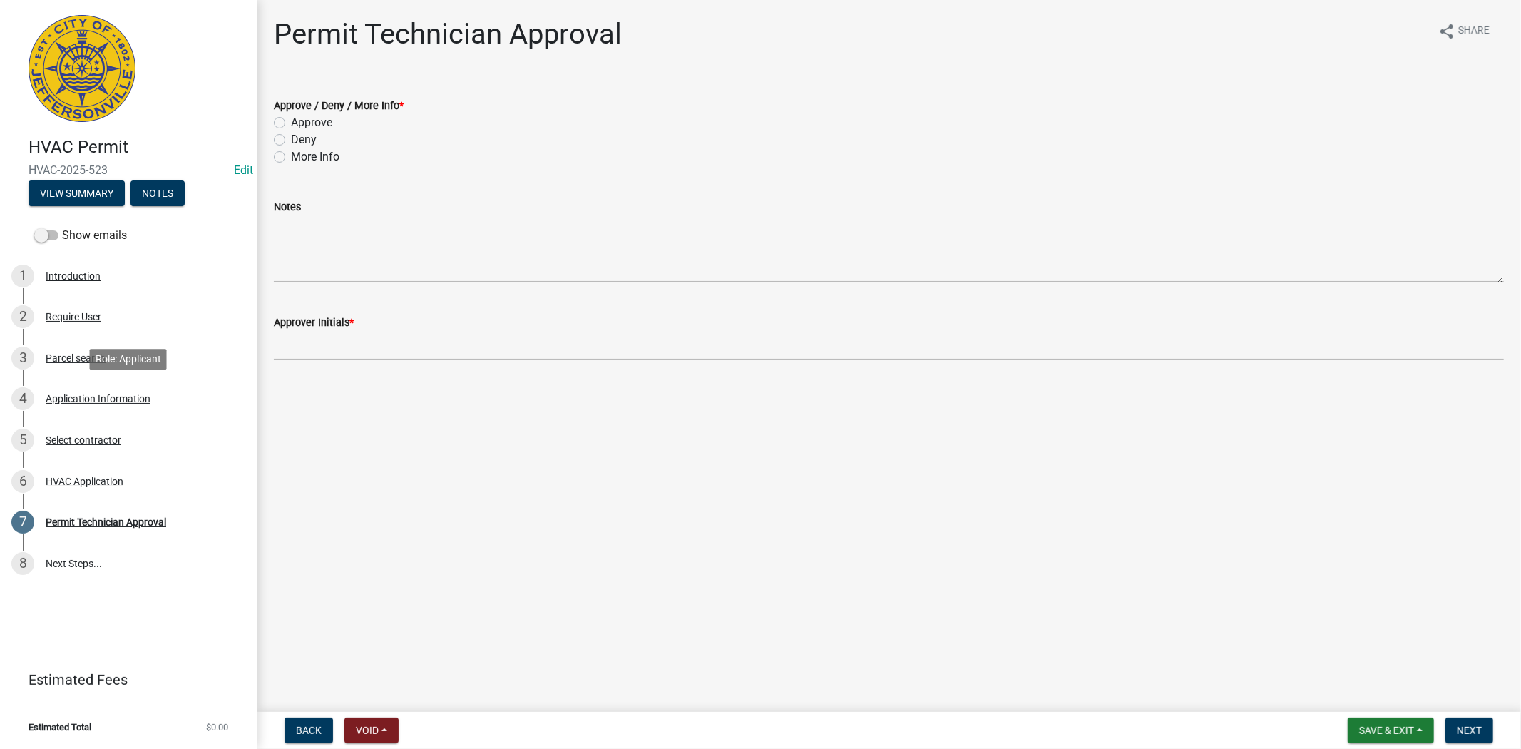
click at [133, 404] on div "4 Application Information" at bounding box center [122, 398] width 223 height 23
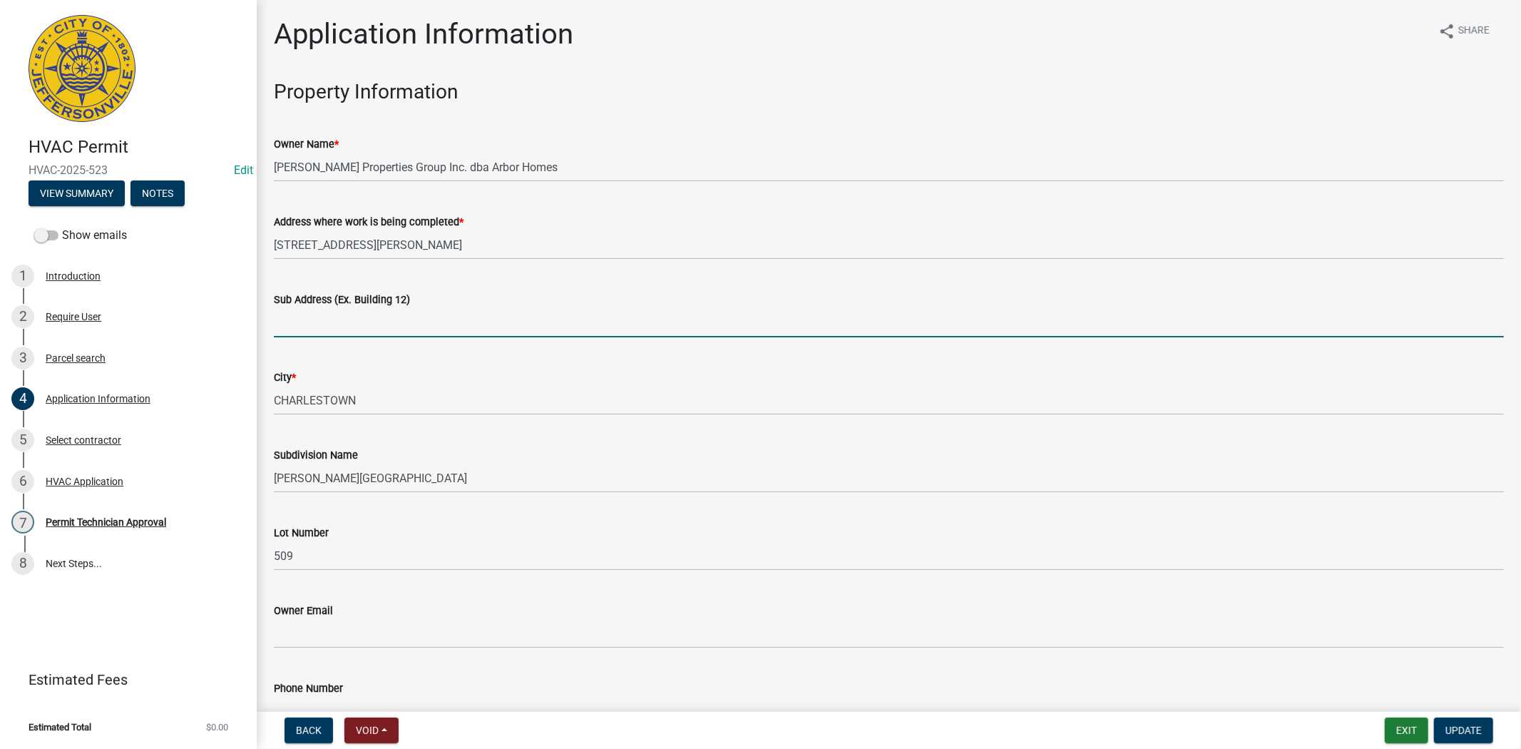
click at [330, 322] on input "Sub Address (Ex. Building 12)" at bounding box center [889, 322] width 1230 height 29
type input "7982 Stacy Springs Blvd. lot 509"
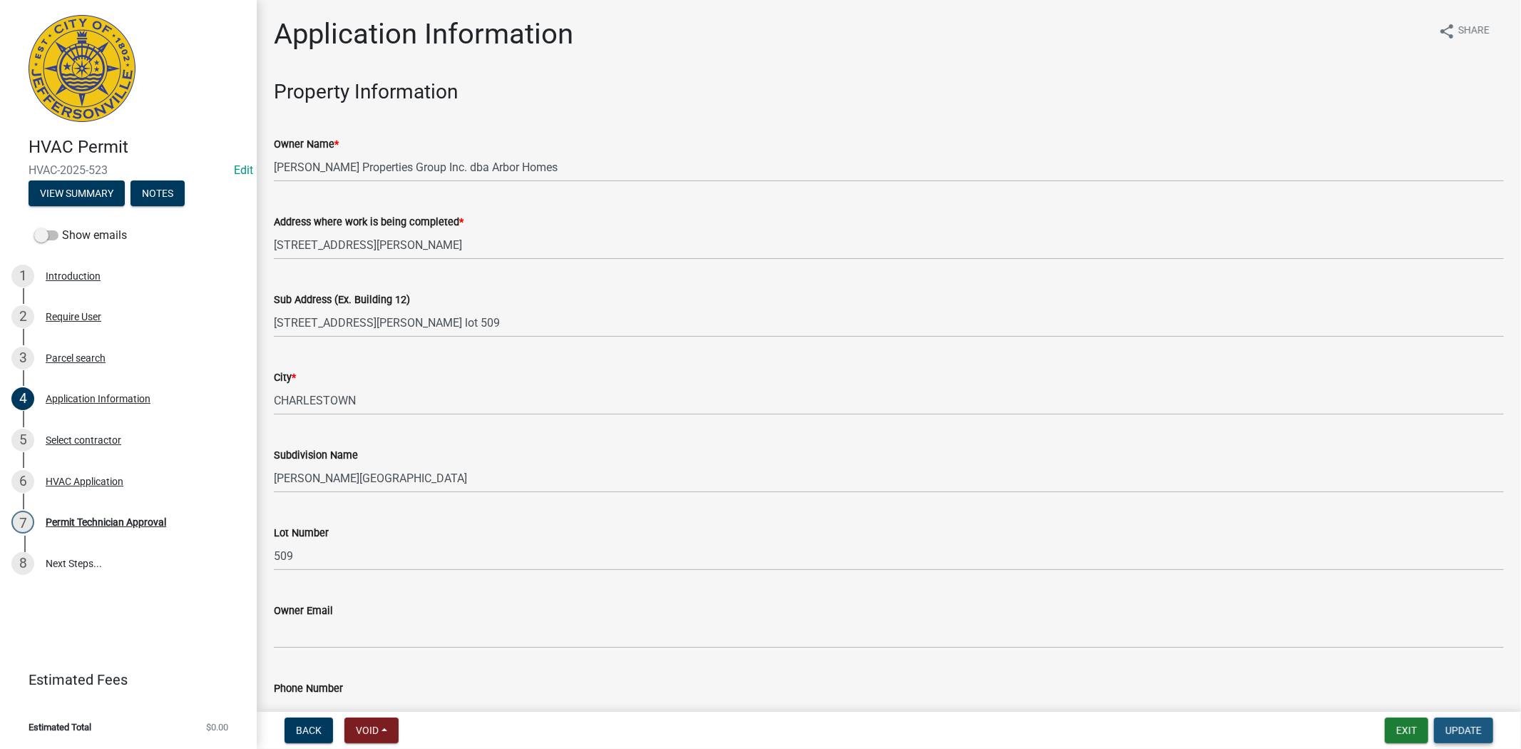
click at [1477, 732] on span "Update" at bounding box center [1464, 730] width 36 height 11
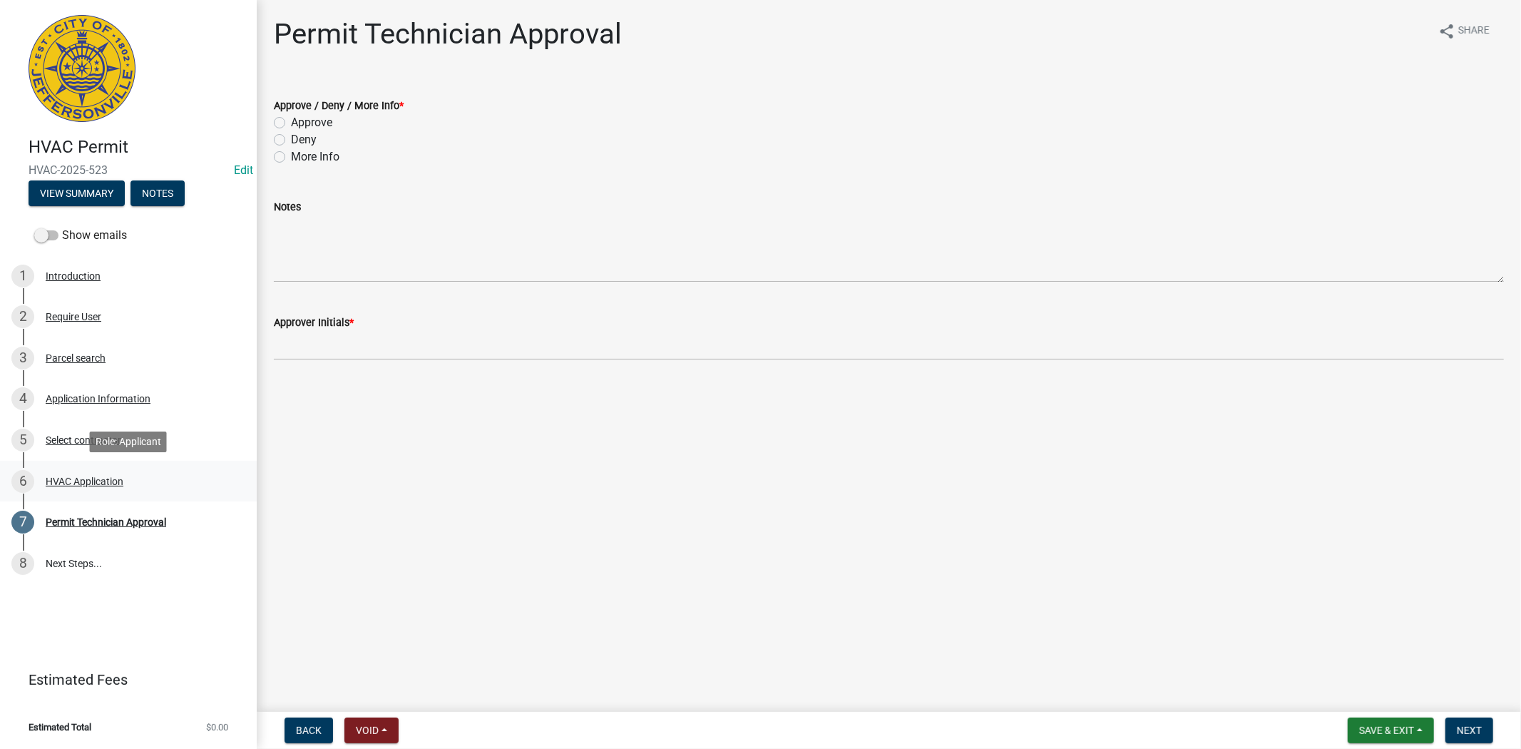
click at [86, 478] on div "HVAC Application" at bounding box center [85, 481] width 78 height 10
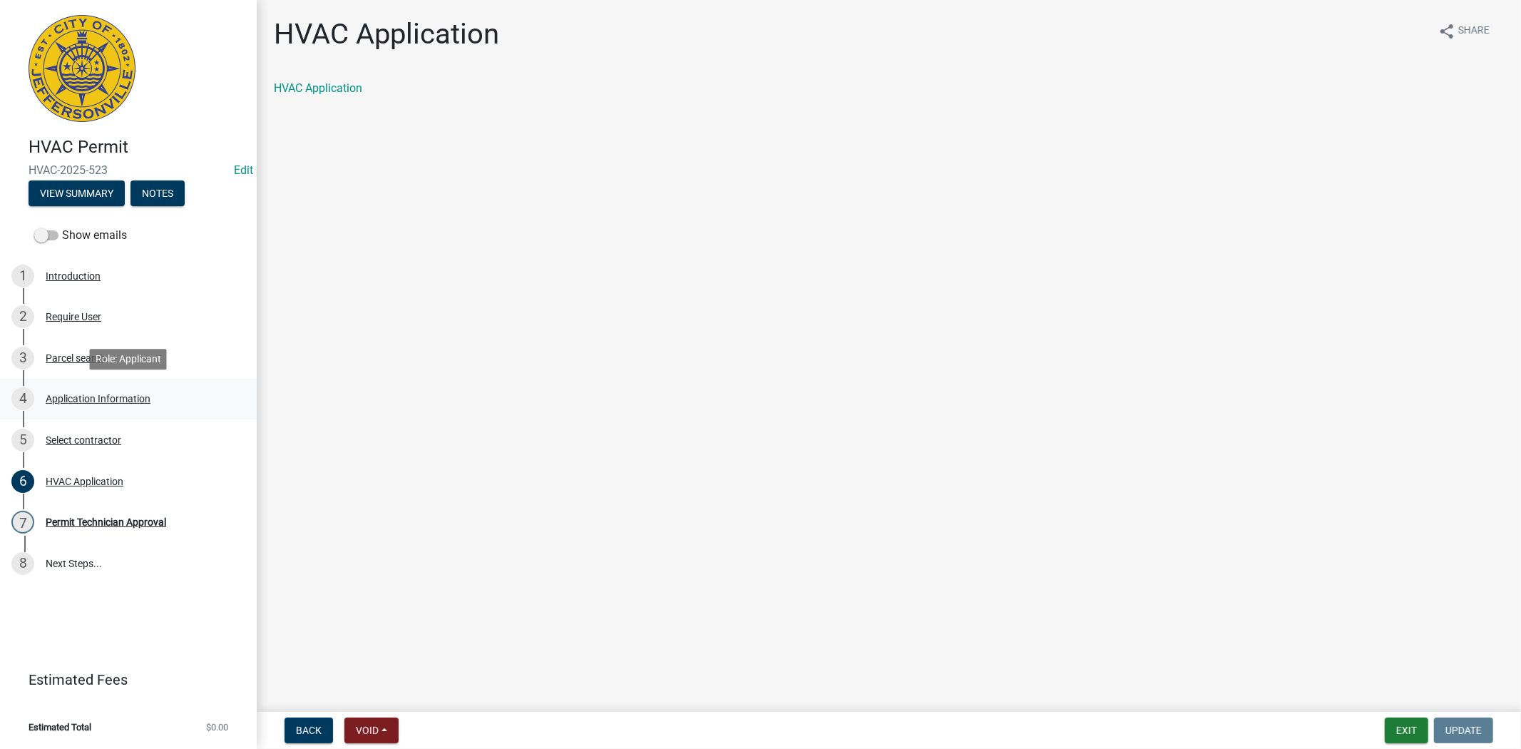
click at [82, 398] on div "Application Information" at bounding box center [98, 399] width 105 height 10
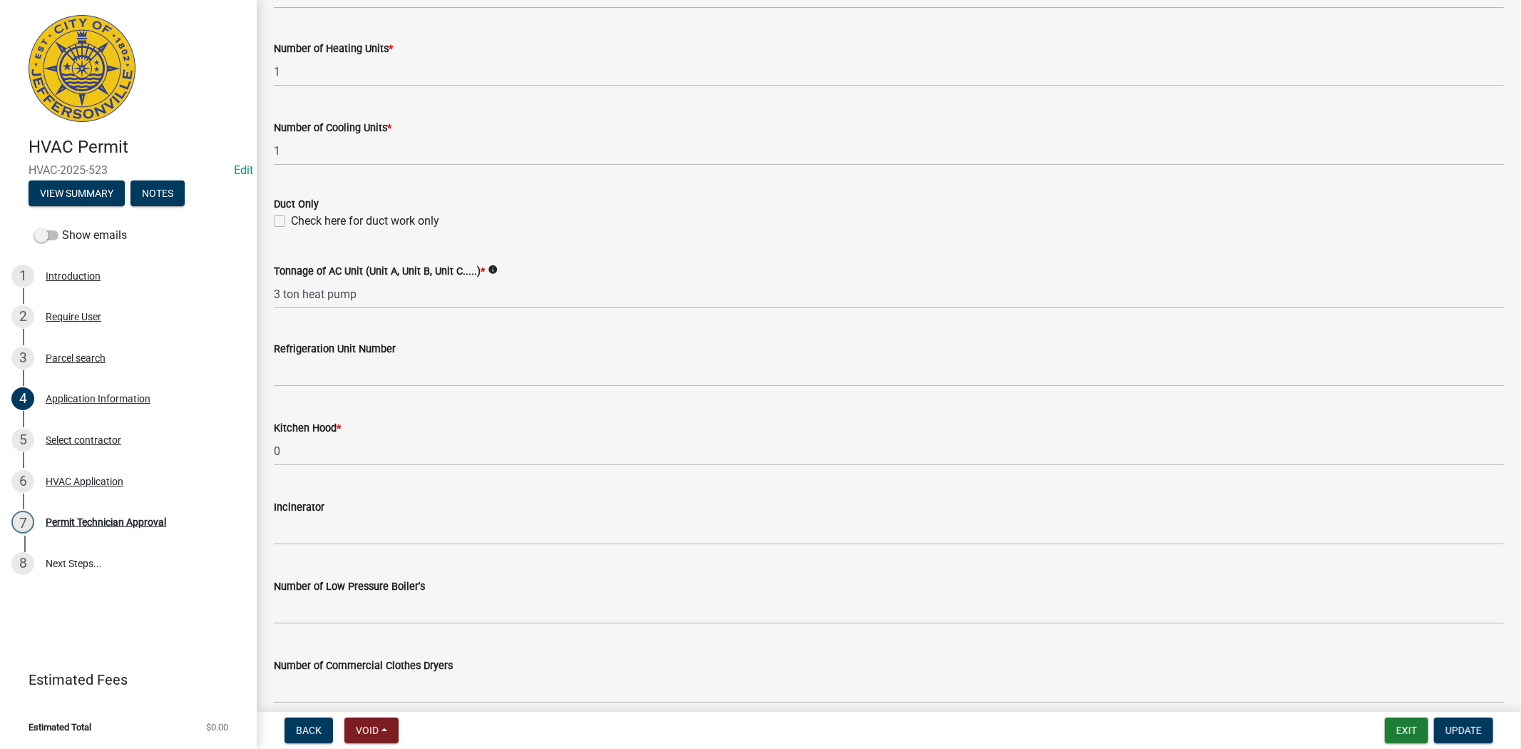
scroll to position [860, 0]
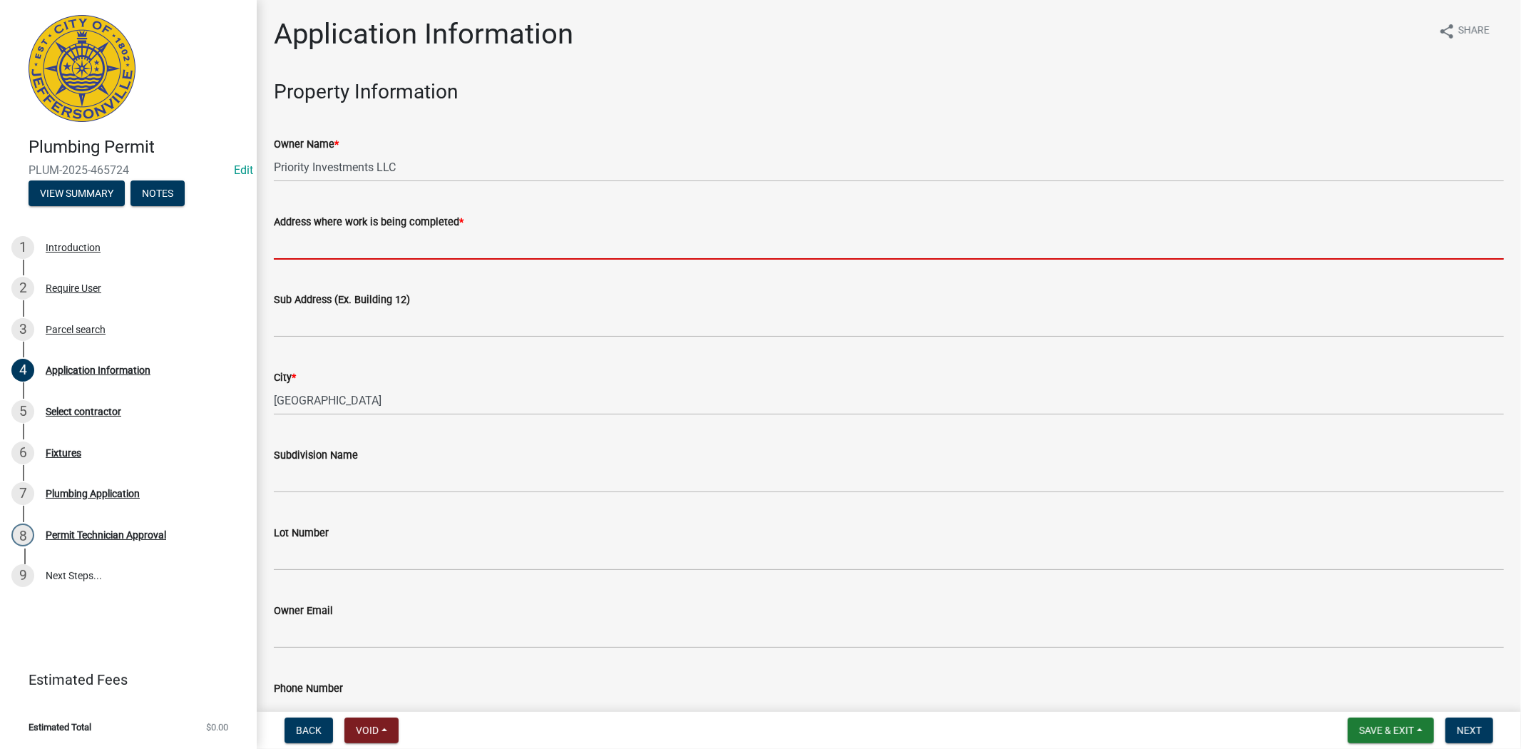
click at [305, 251] on input "Address where work is being completed *" at bounding box center [889, 244] width 1230 height 29
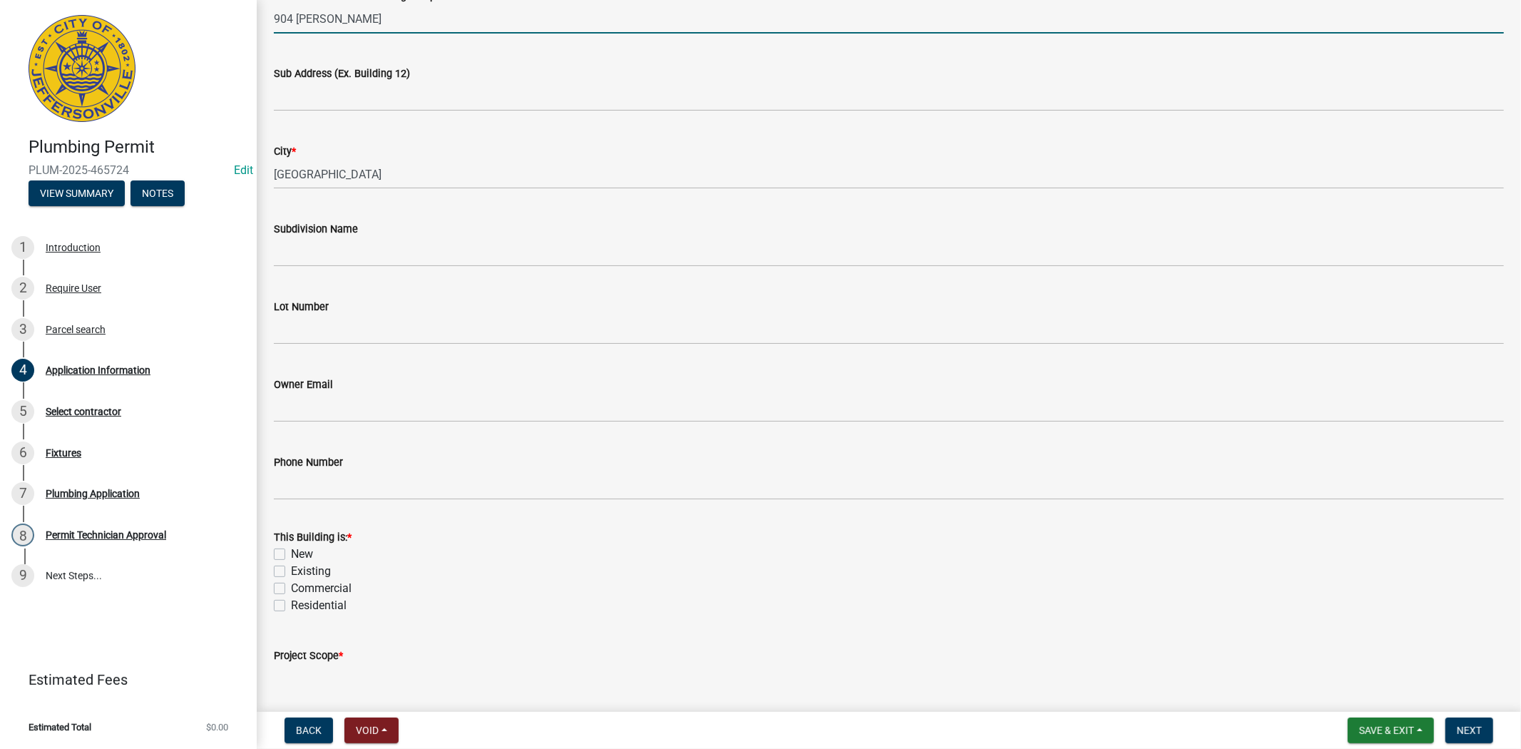
scroll to position [317, 0]
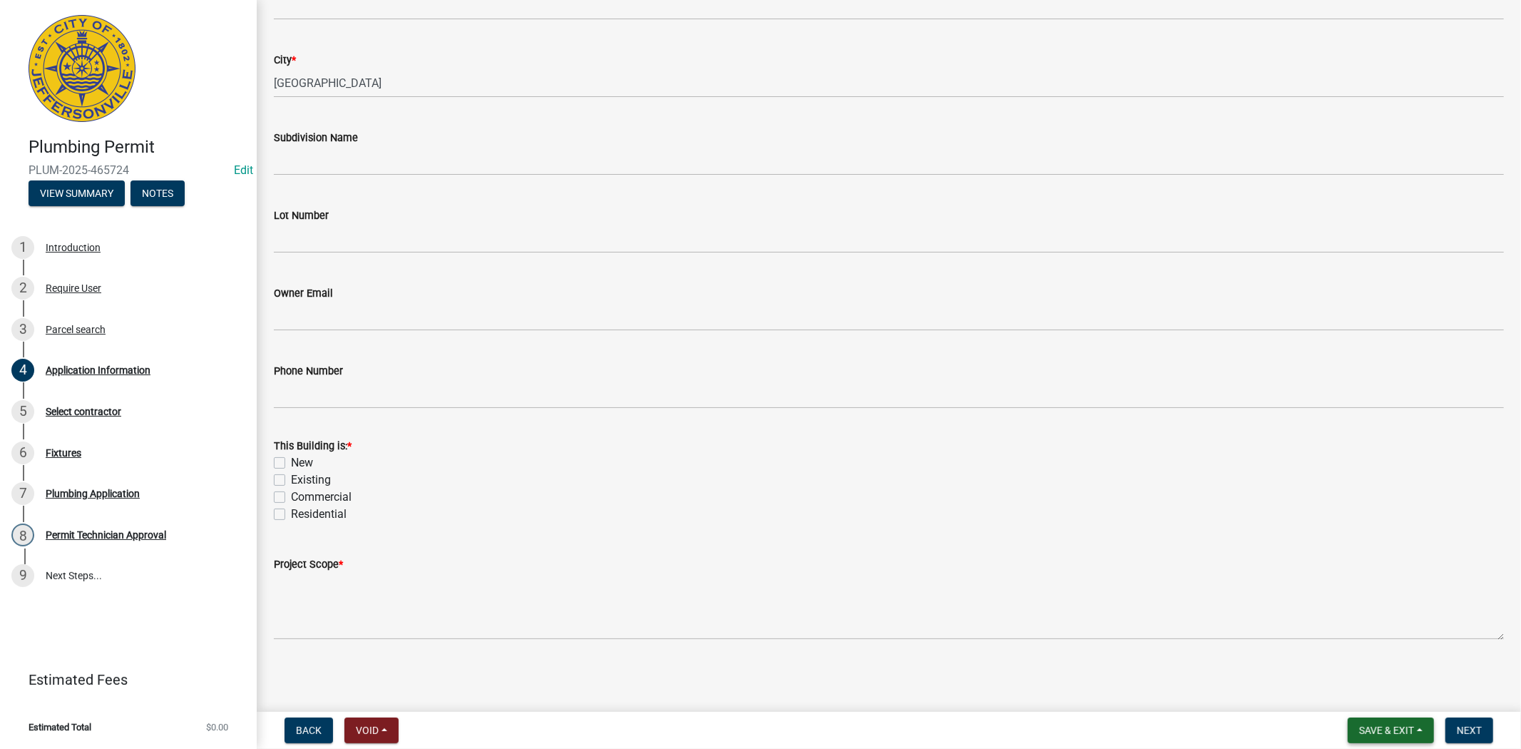
type input "904 [PERSON_NAME]"
click at [1395, 729] on span "Save & Exit" at bounding box center [1386, 730] width 55 height 11
click at [1373, 695] on button "Save & Exit" at bounding box center [1377, 693] width 114 height 34
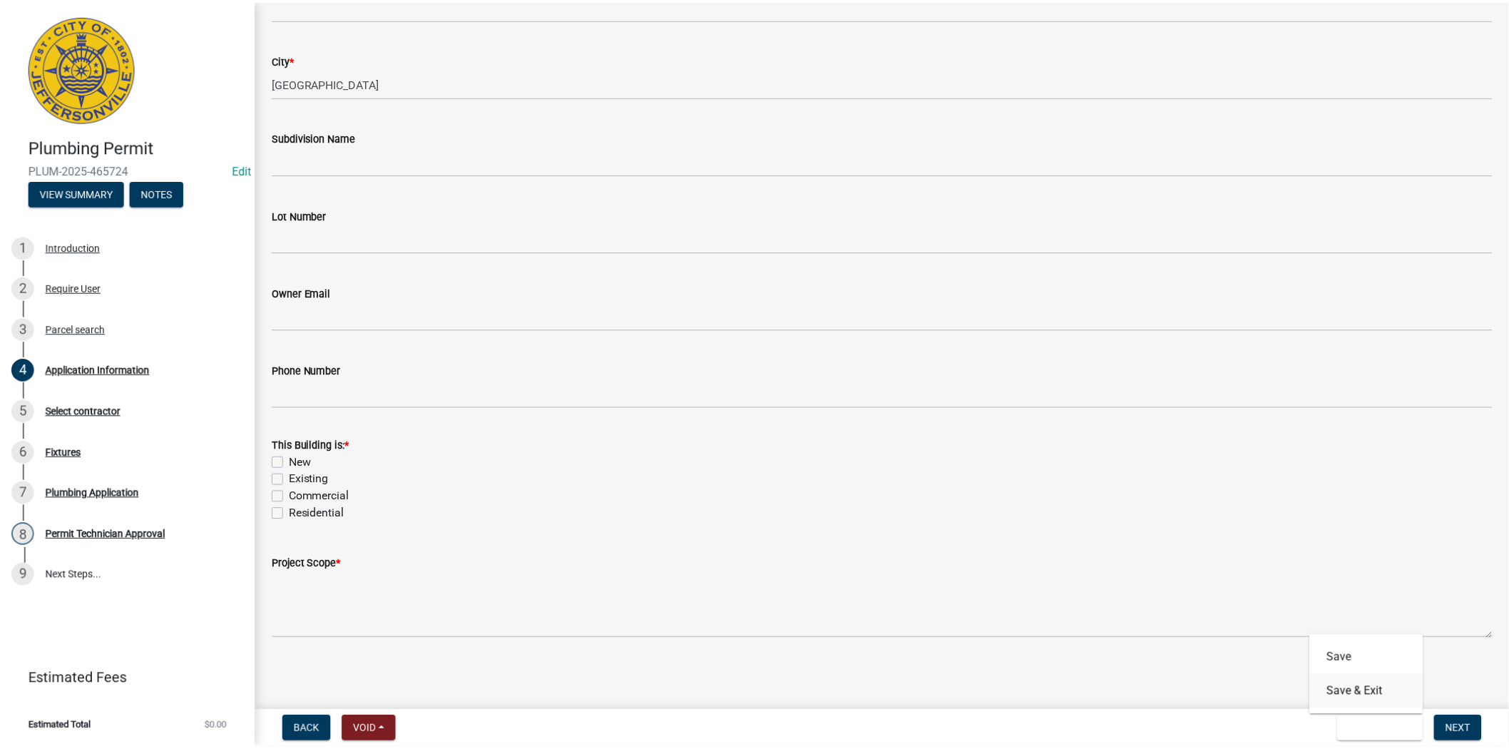
scroll to position [0, 0]
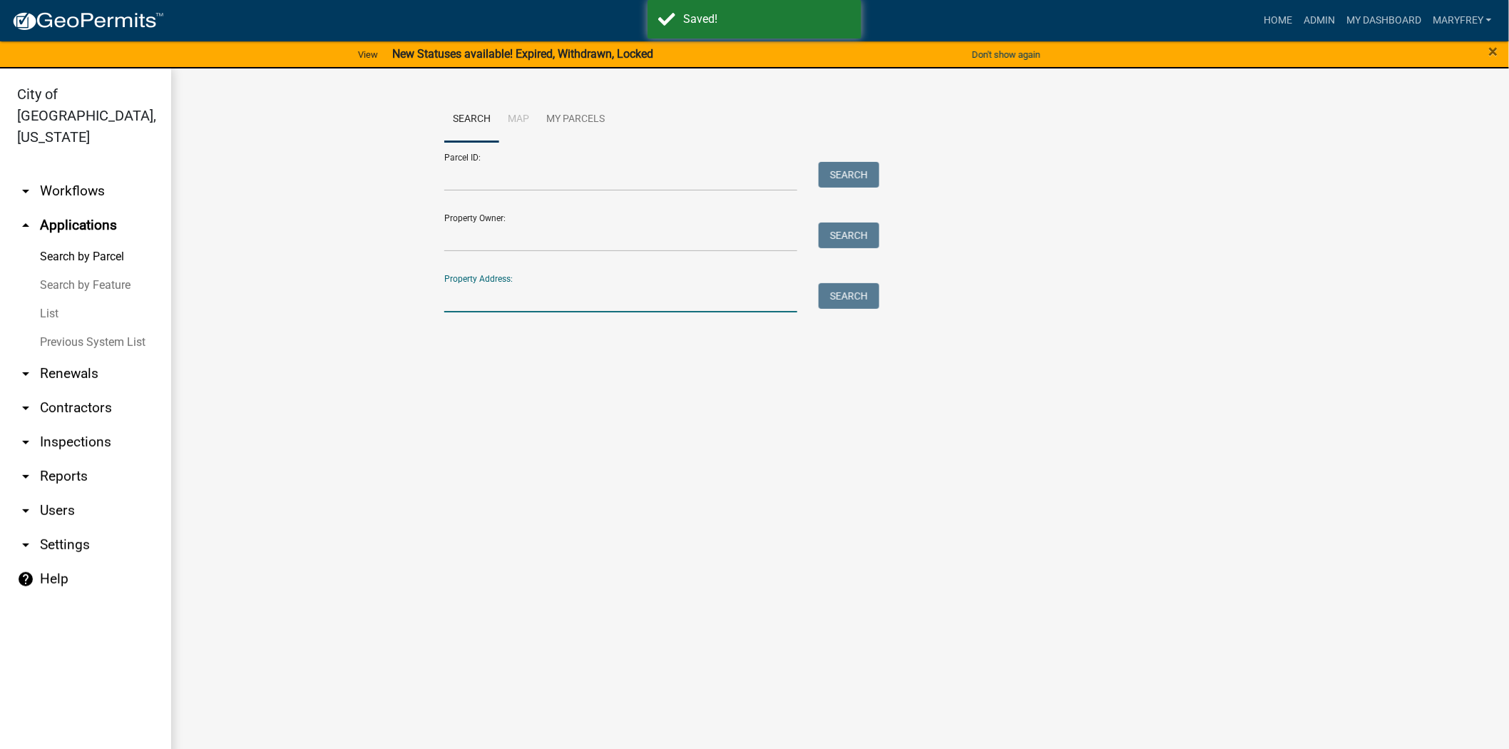
drag, startPoint x: 476, startPoint y: 287, endPoint x: 476, endPoint y: 296, distance: 8.6
click at [476, 290] on input "Property Address:" at bounding box center [620, 297] width 353 height 29
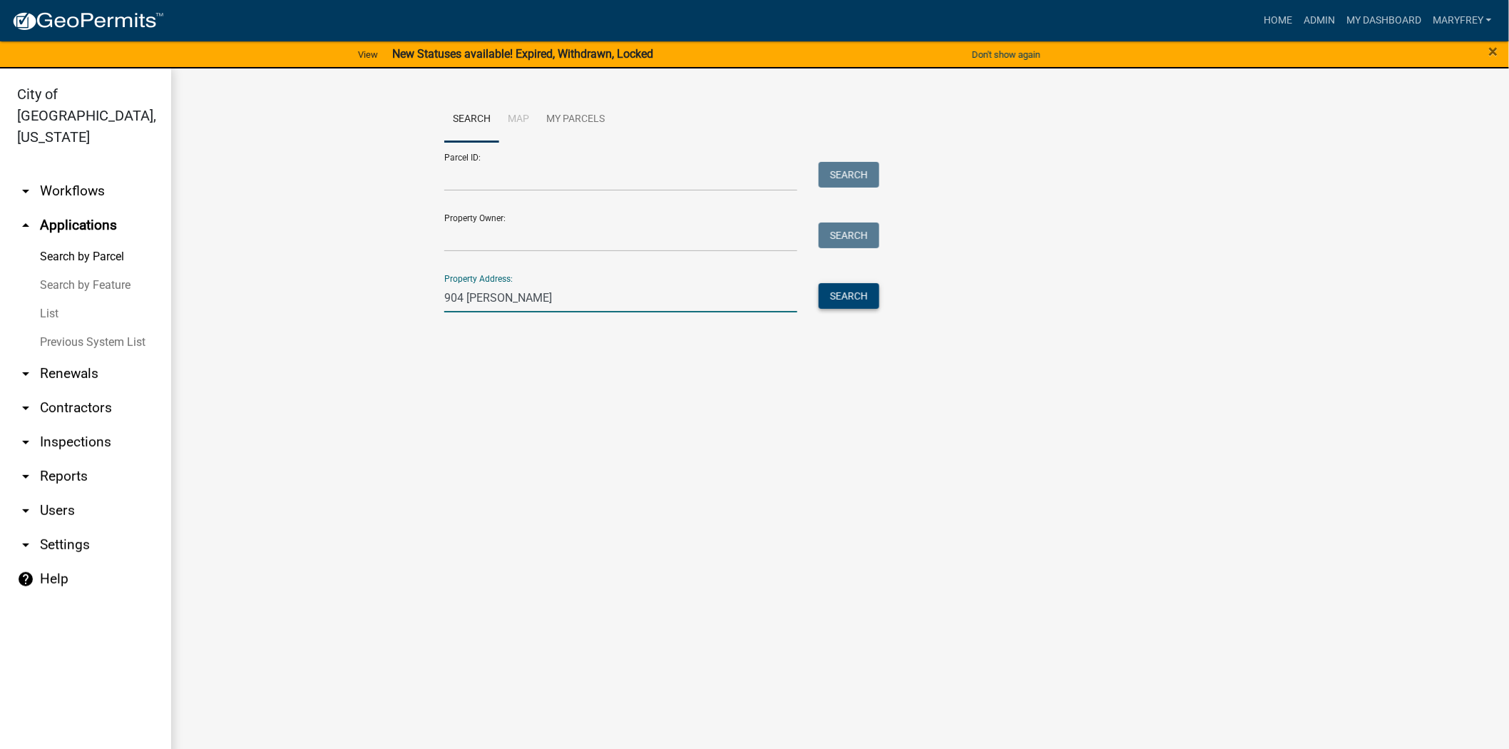
type input "904 fulton"
click at [836, 295] on button "Search" at bounding box center [849, 296] width 61 height 26
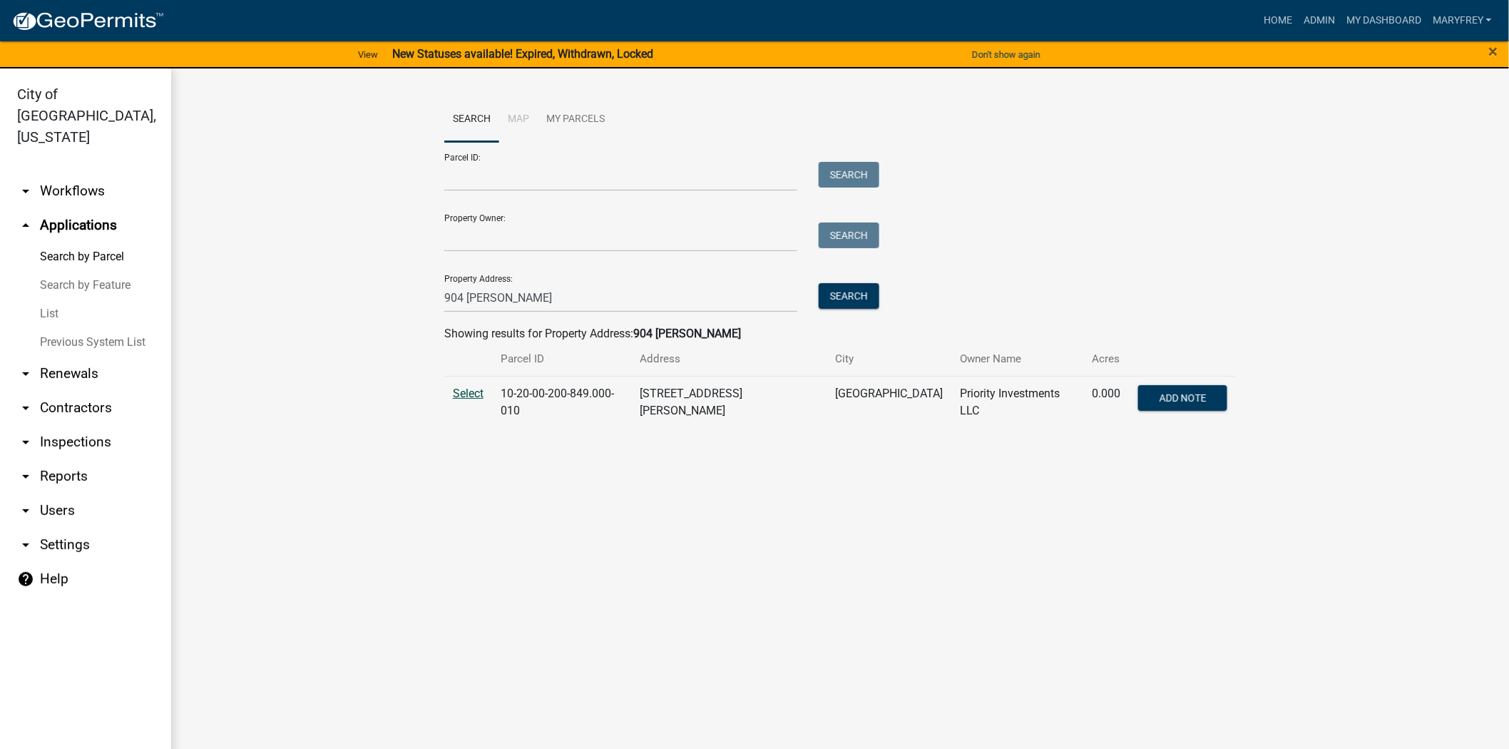
click at [466, 397] on span "Select" at bounding box center [468, 394] width 31 height 14
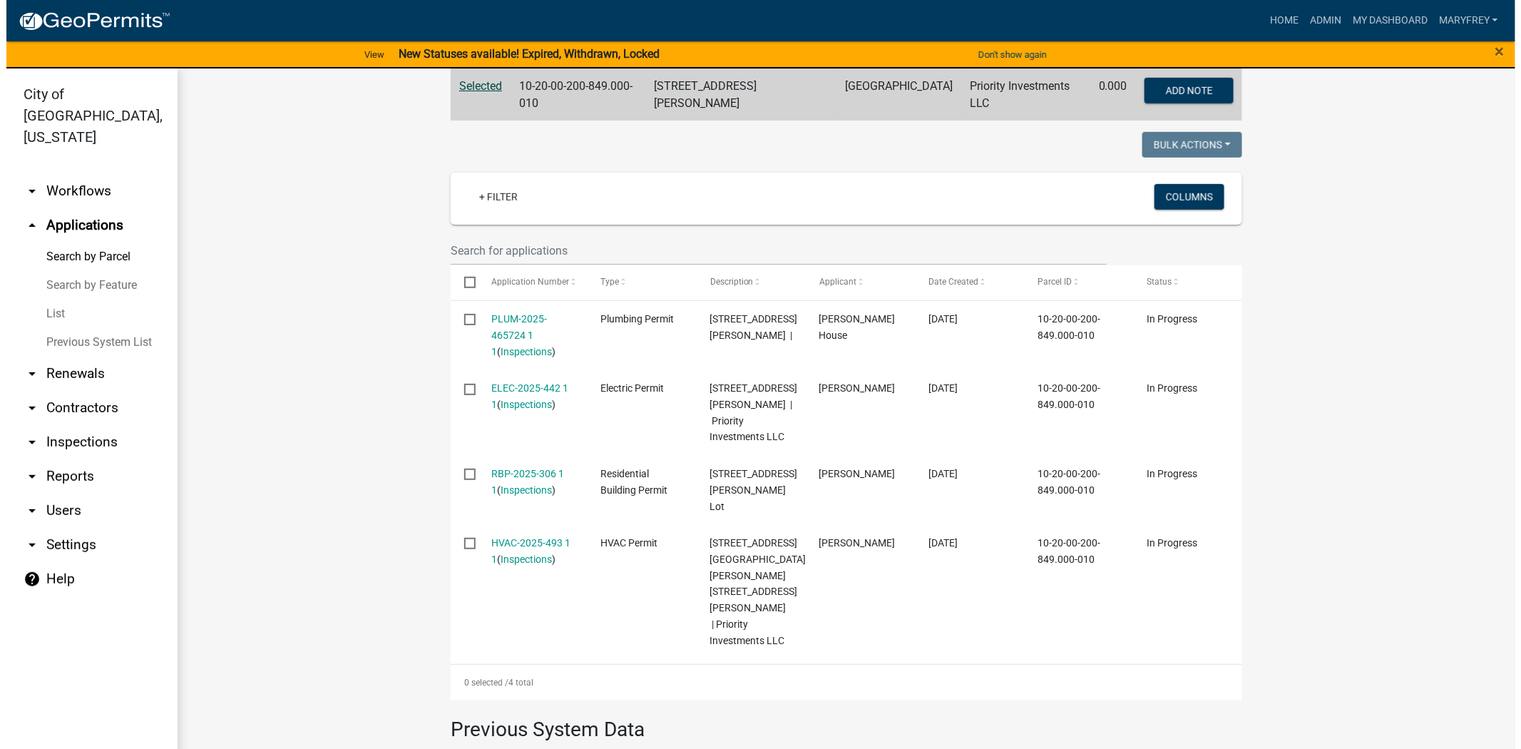
scroll to position [311, 0]
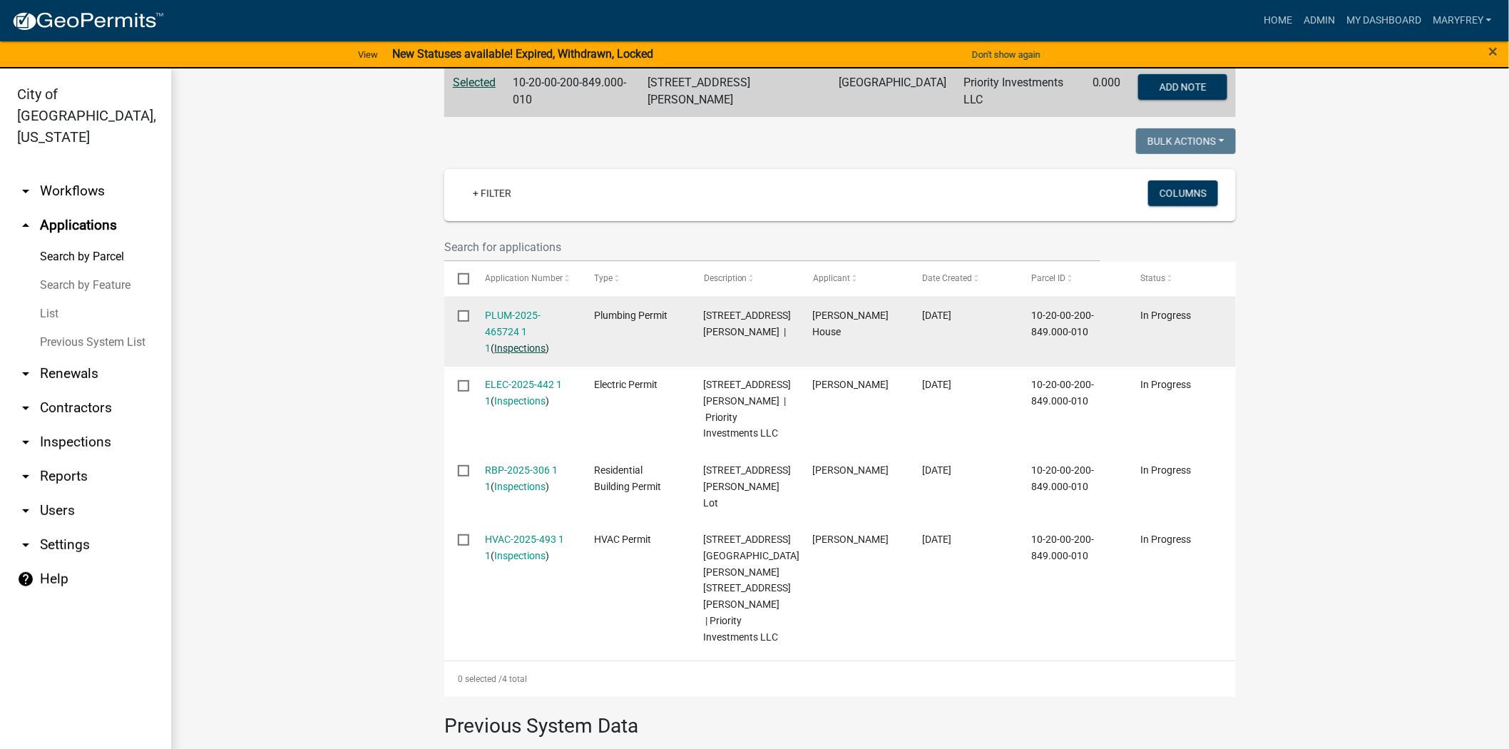
click at [500, 344] on link "Inspections" at bounding box center [520, 347] width 51 height 11
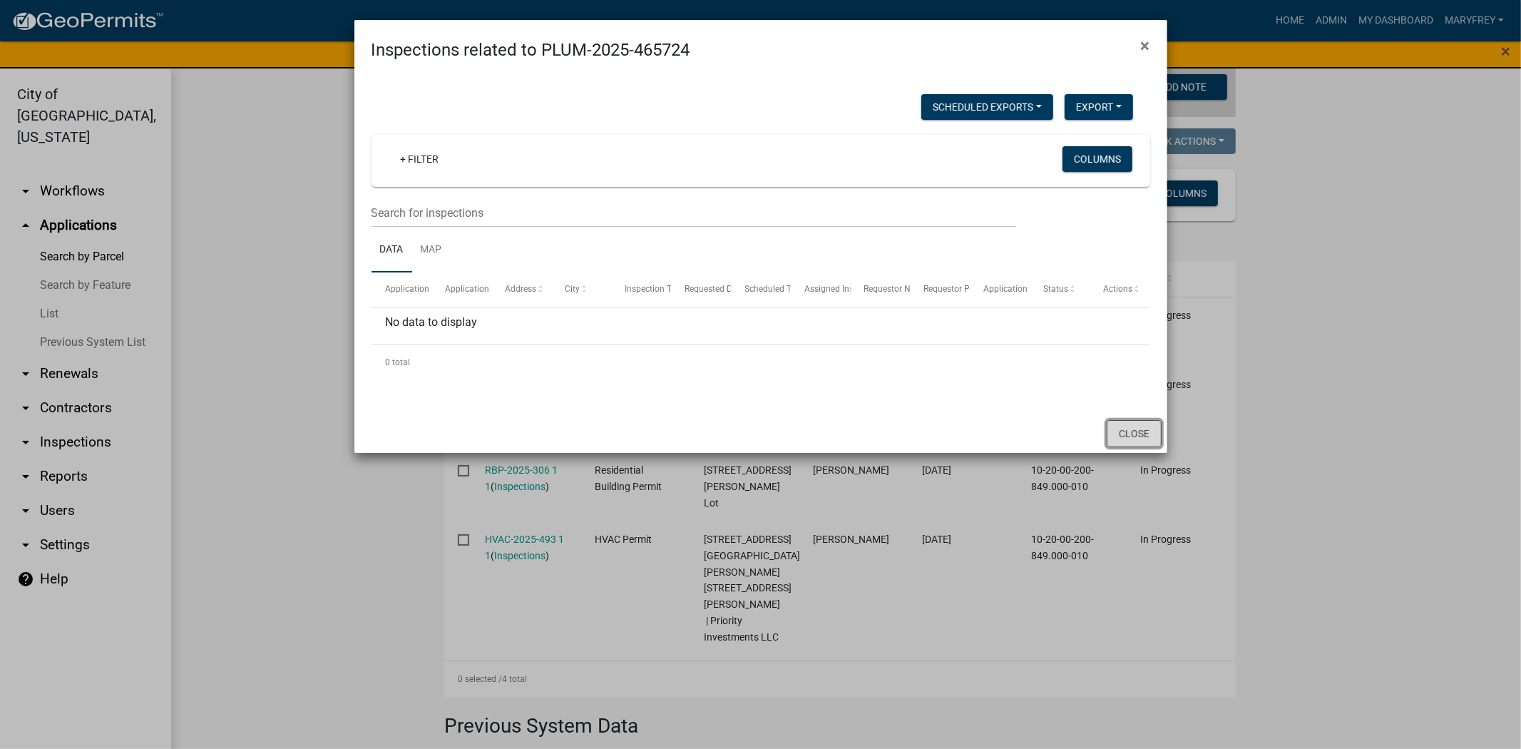
click at [1107, 433] on button "Close" at bounding box center [1134, 433] width 55 height 27
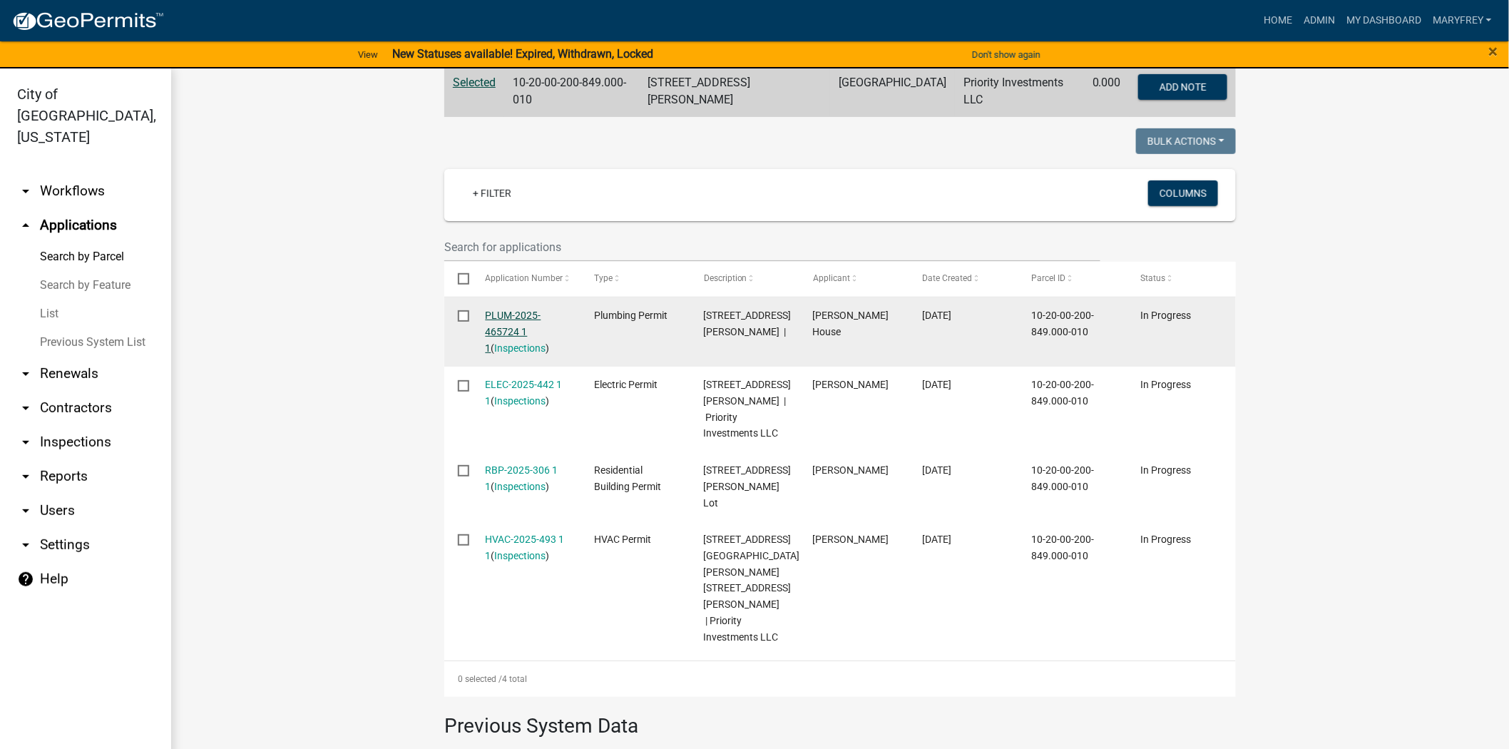
click at [489, 310] on link "PLUM-2025-465724 1 1" at bounding box center [514, 332] width 56 height 44
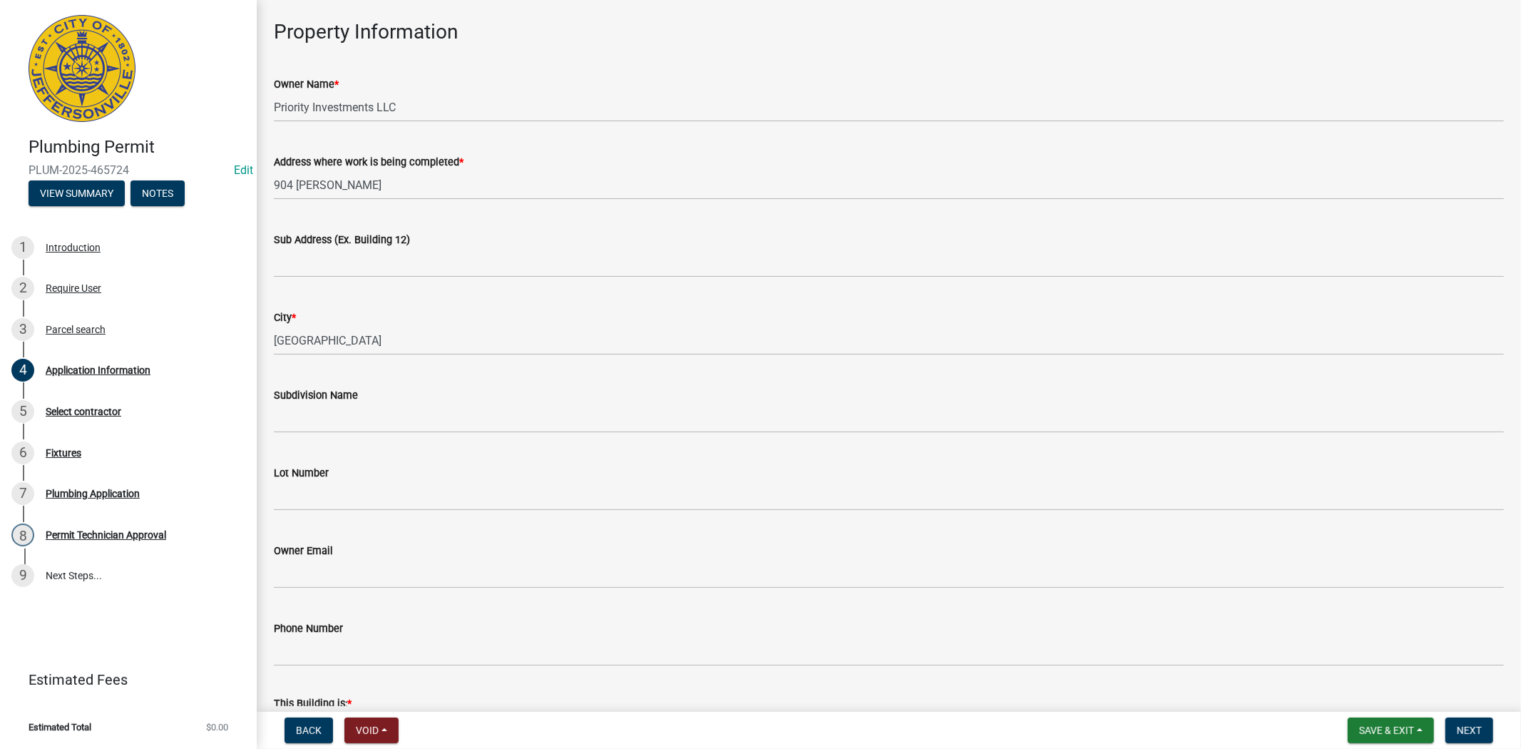
scroll to position [61, 0]
click at [91, 332] on div "Parcel search" at bounding box center [76, 330] width 60 height 10
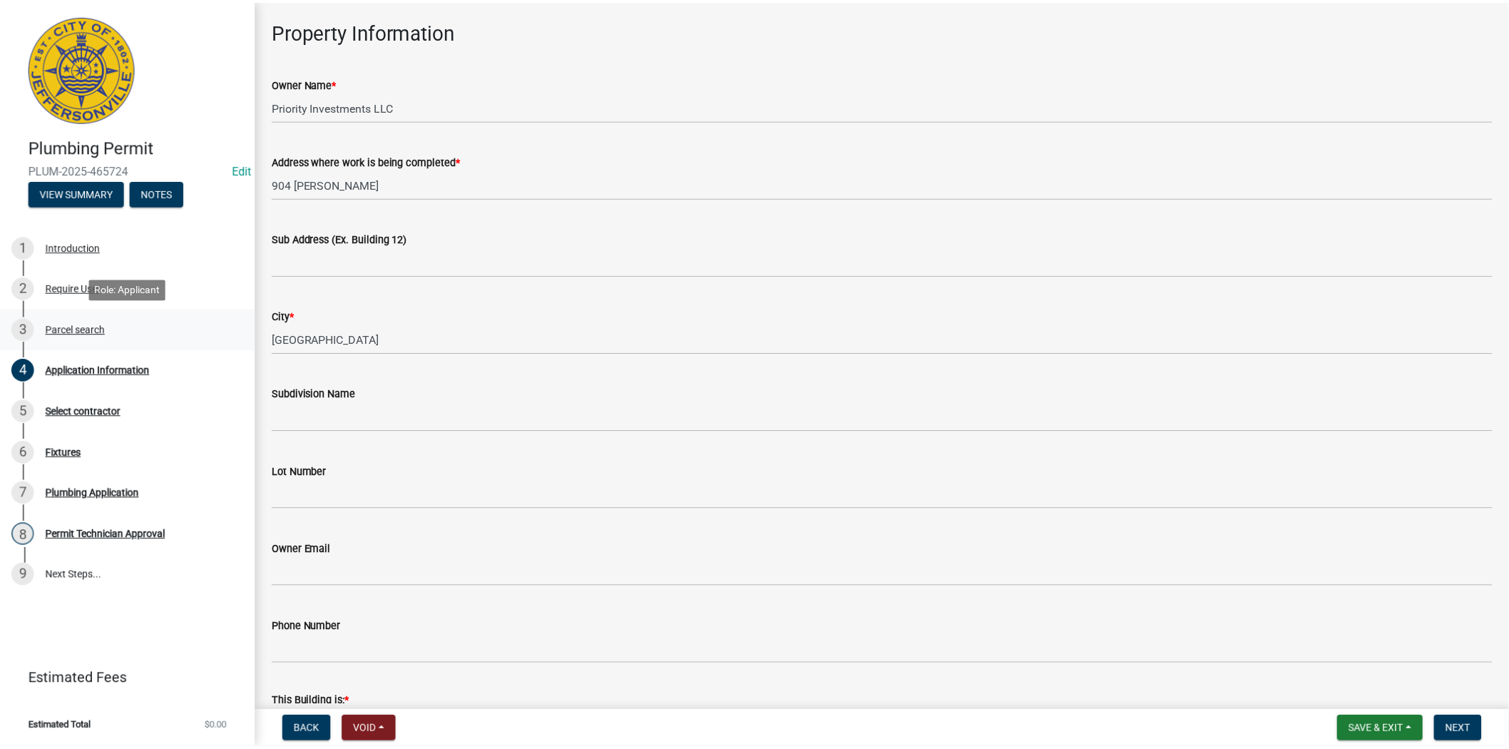
scroll to position [0, 0]
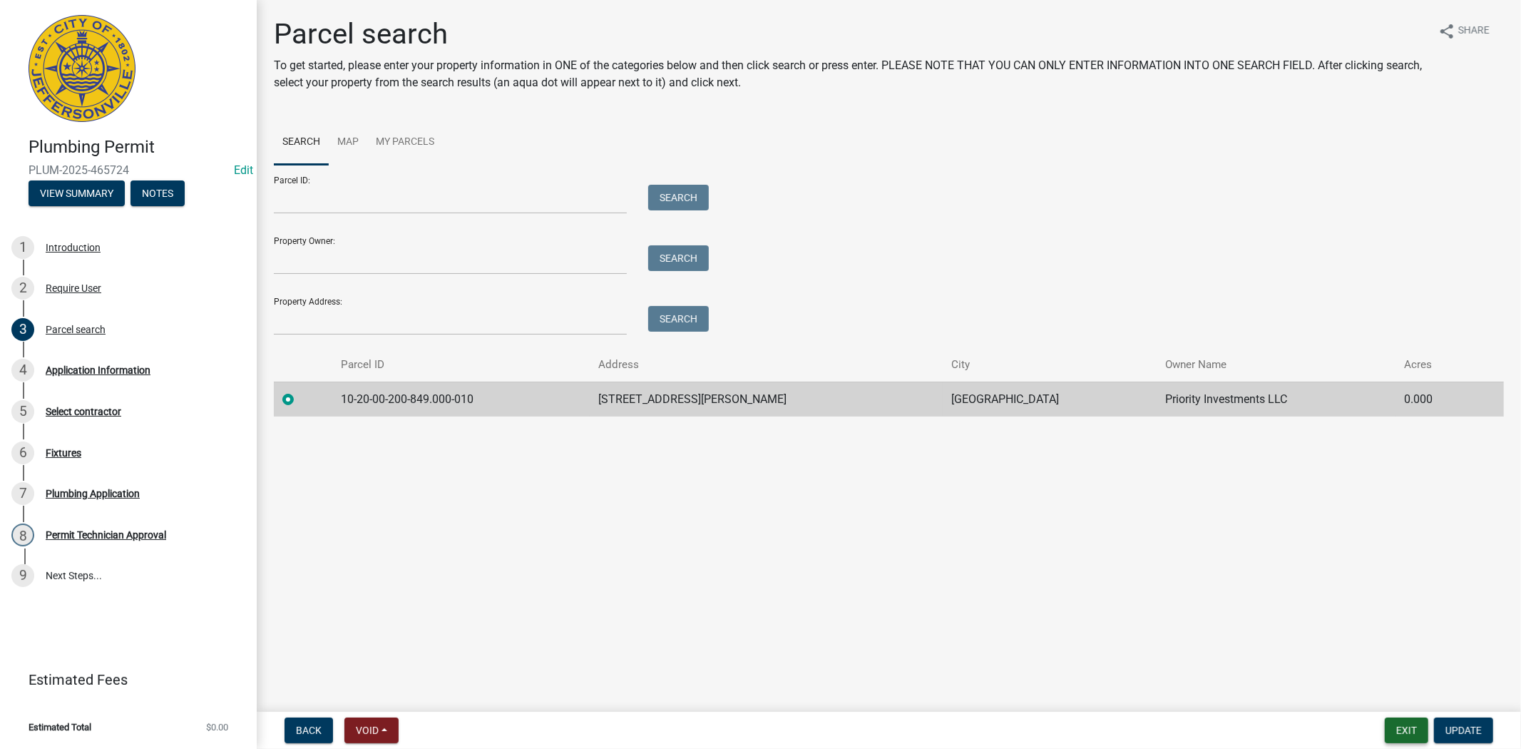
click at [1414, 725] on button "Exit" at bounding box center [1407, 731] width 44 height 26
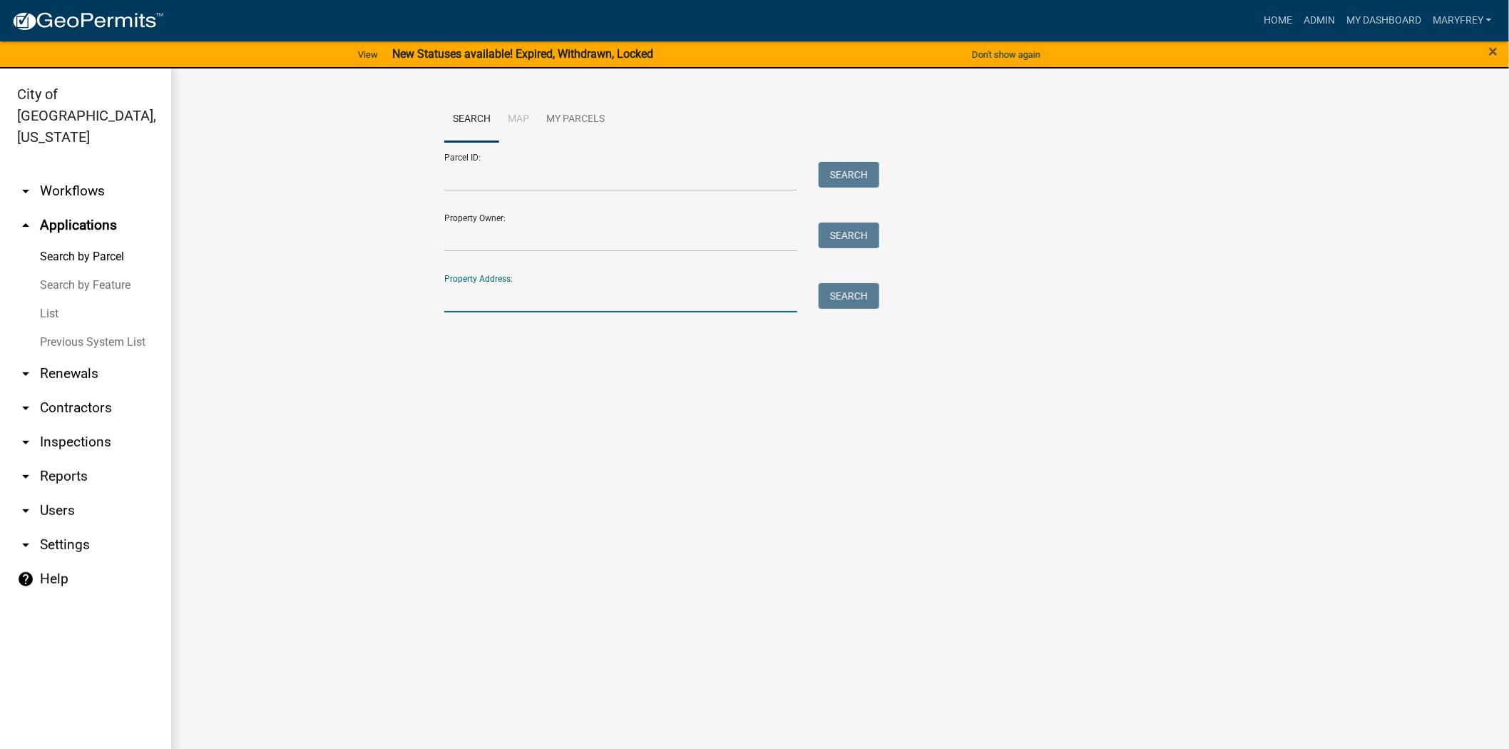
click at [529, 302] on input "Property Address:" at bounding box center [620, 297] width 353 height 29
type input "904 fulton"
click at [849, 301] on button "Search" at bounding box center [849, 296] width 61 height 26
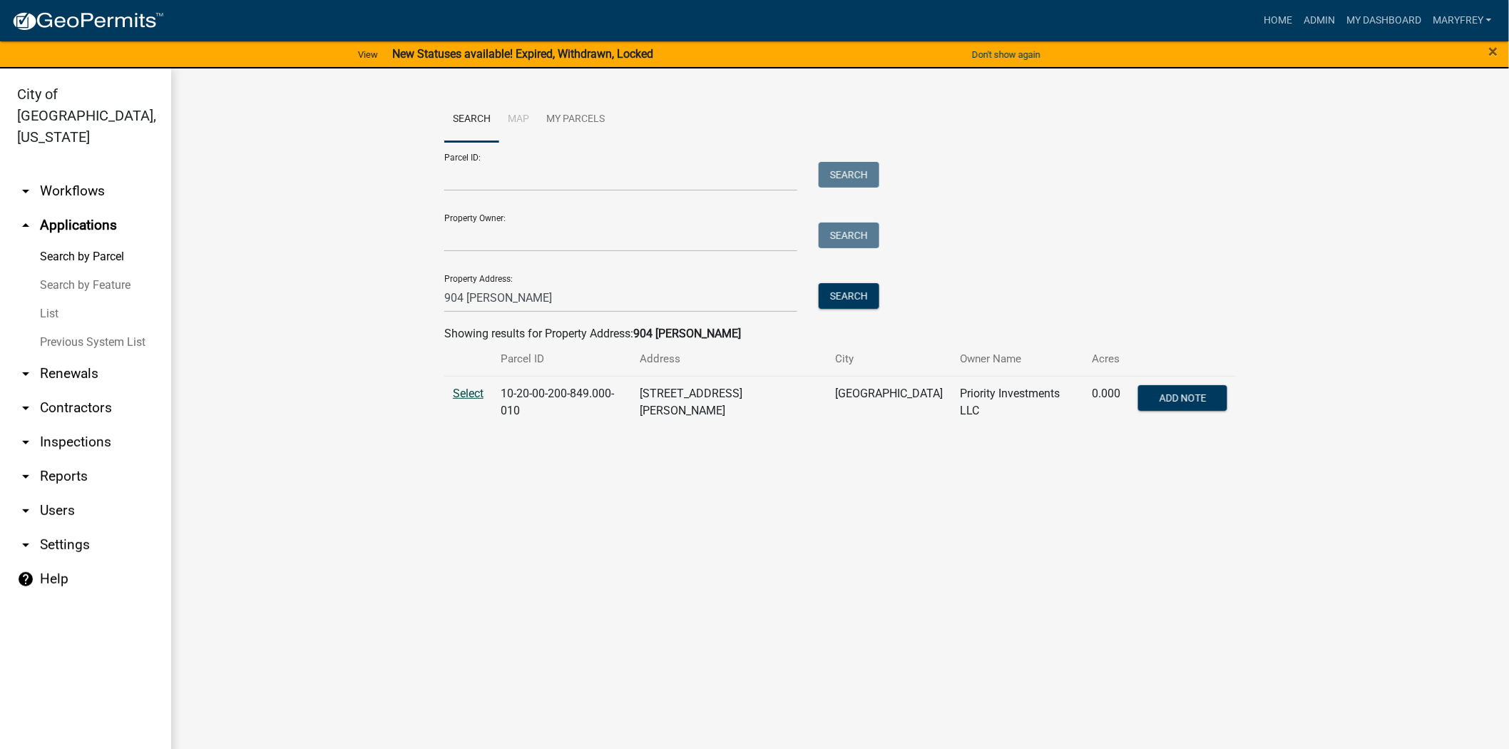
click at [466, 392] on span "Select" at bounding box center [468, 394] width 31 height 14
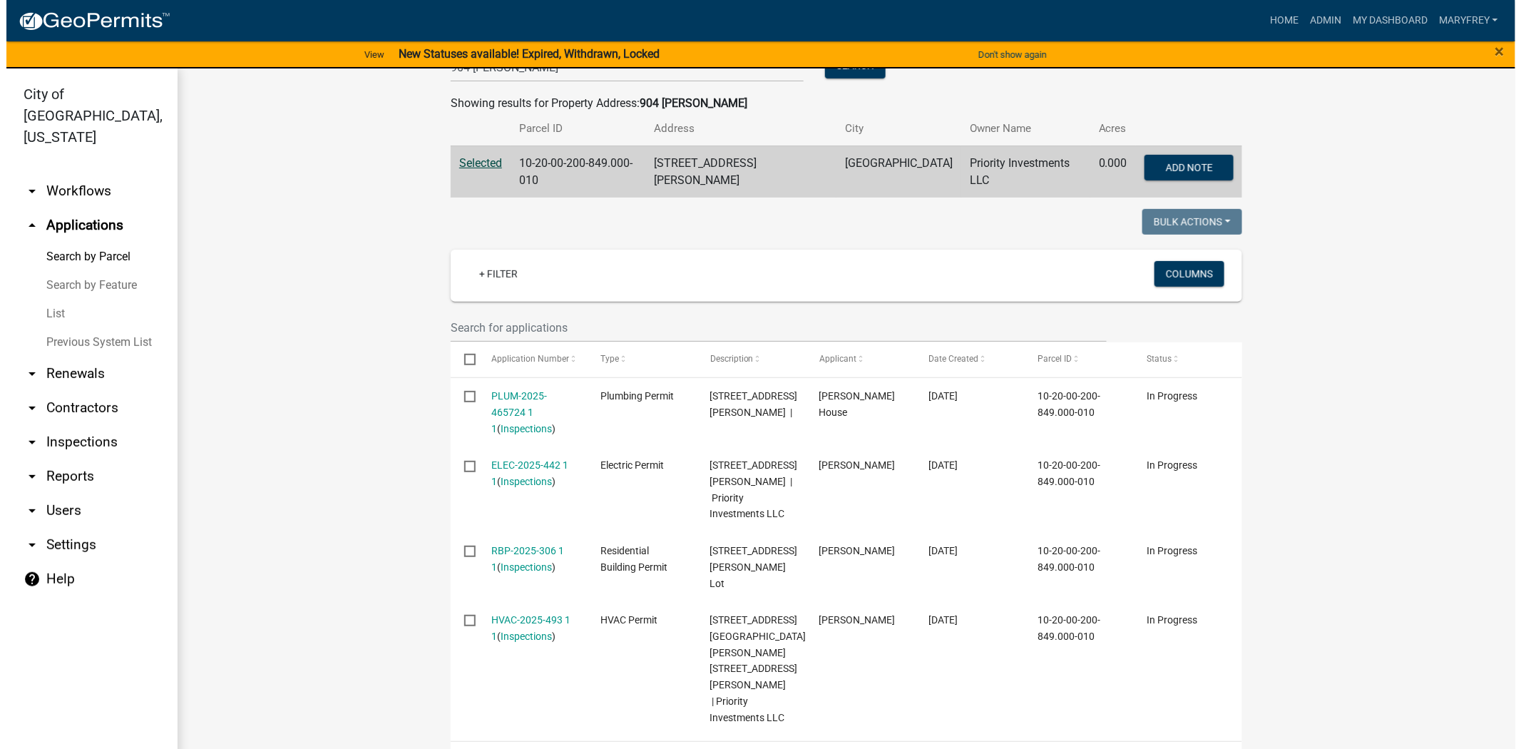
scroll to position [233, 0]
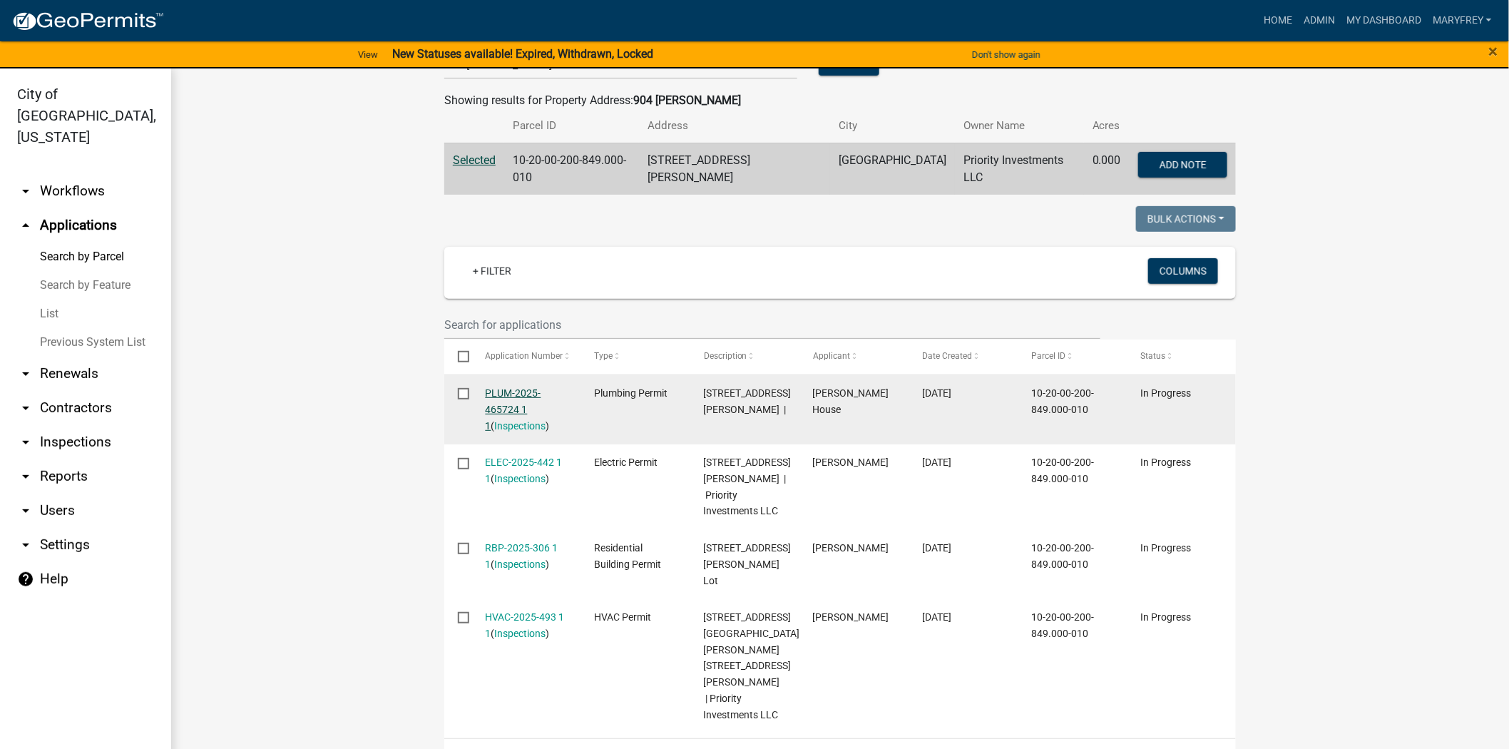
click at [515, 389] on link "PLUM-2025-465724 1 1" at bounding box center [514, 409] width 56 height 44
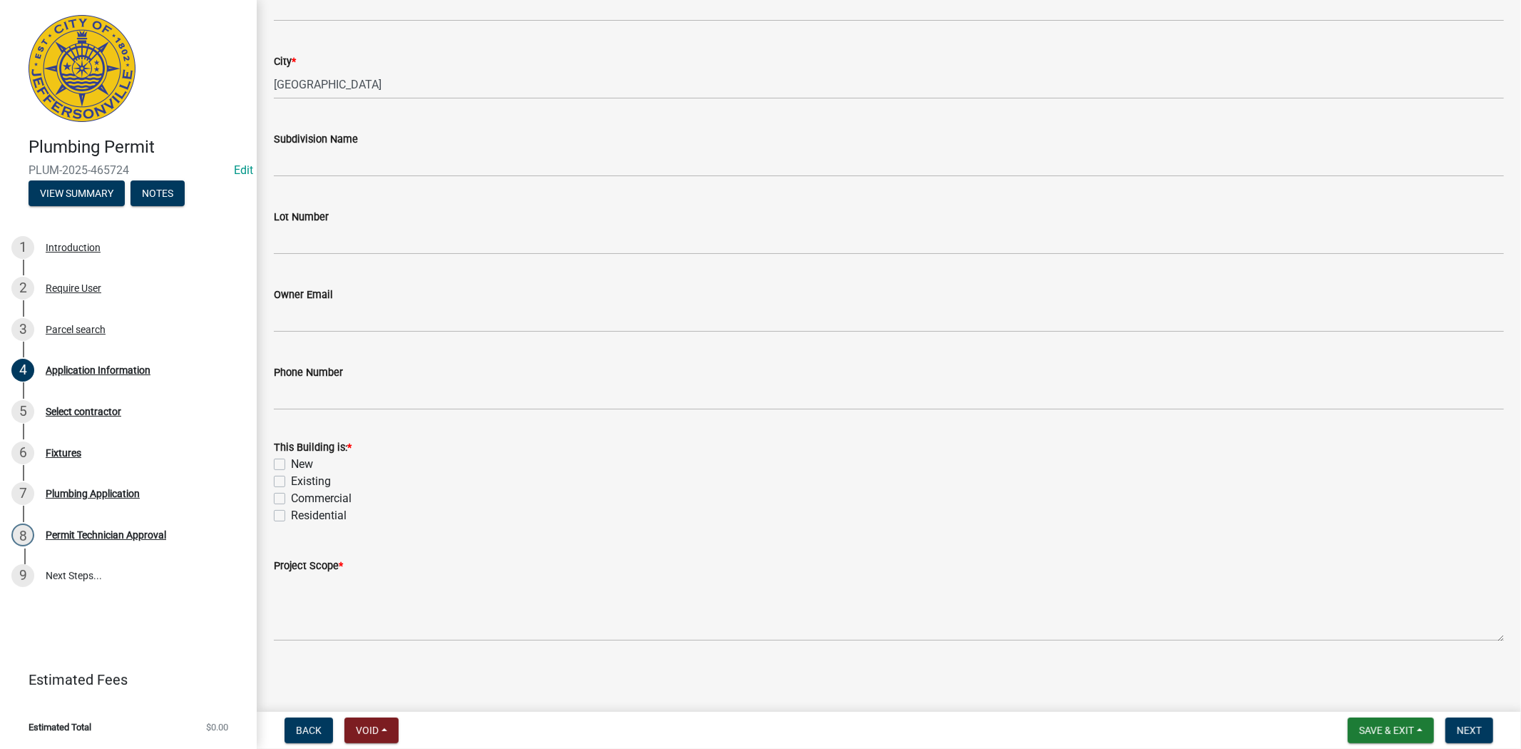
scroll to position [317, 0]
click at [108, 367] on div "Application Information" at bounding box center [98, 370] width 105 height 10
click at [300, 727] on span "Back" at bounding box center [309, 730] width 26 height 11
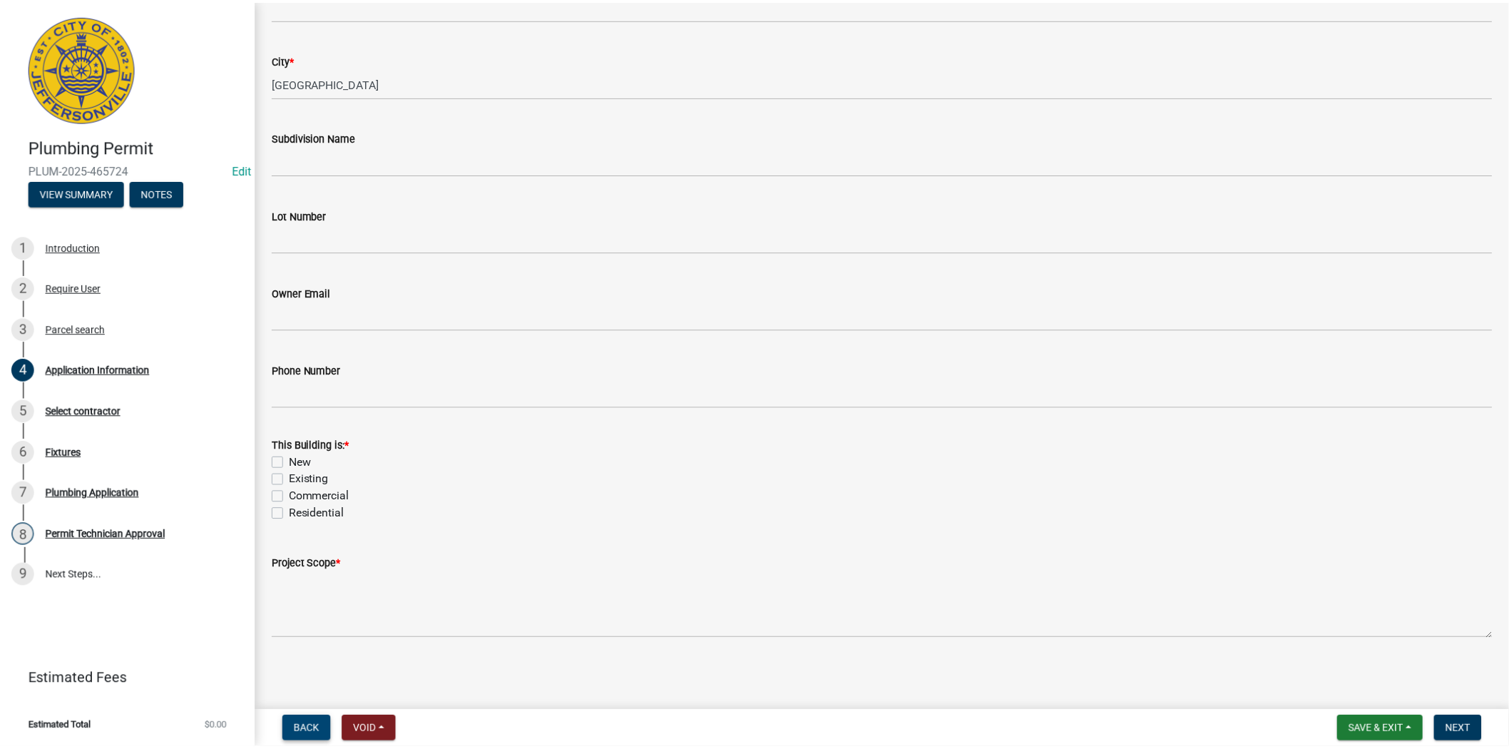
scroll to position [0, 0]
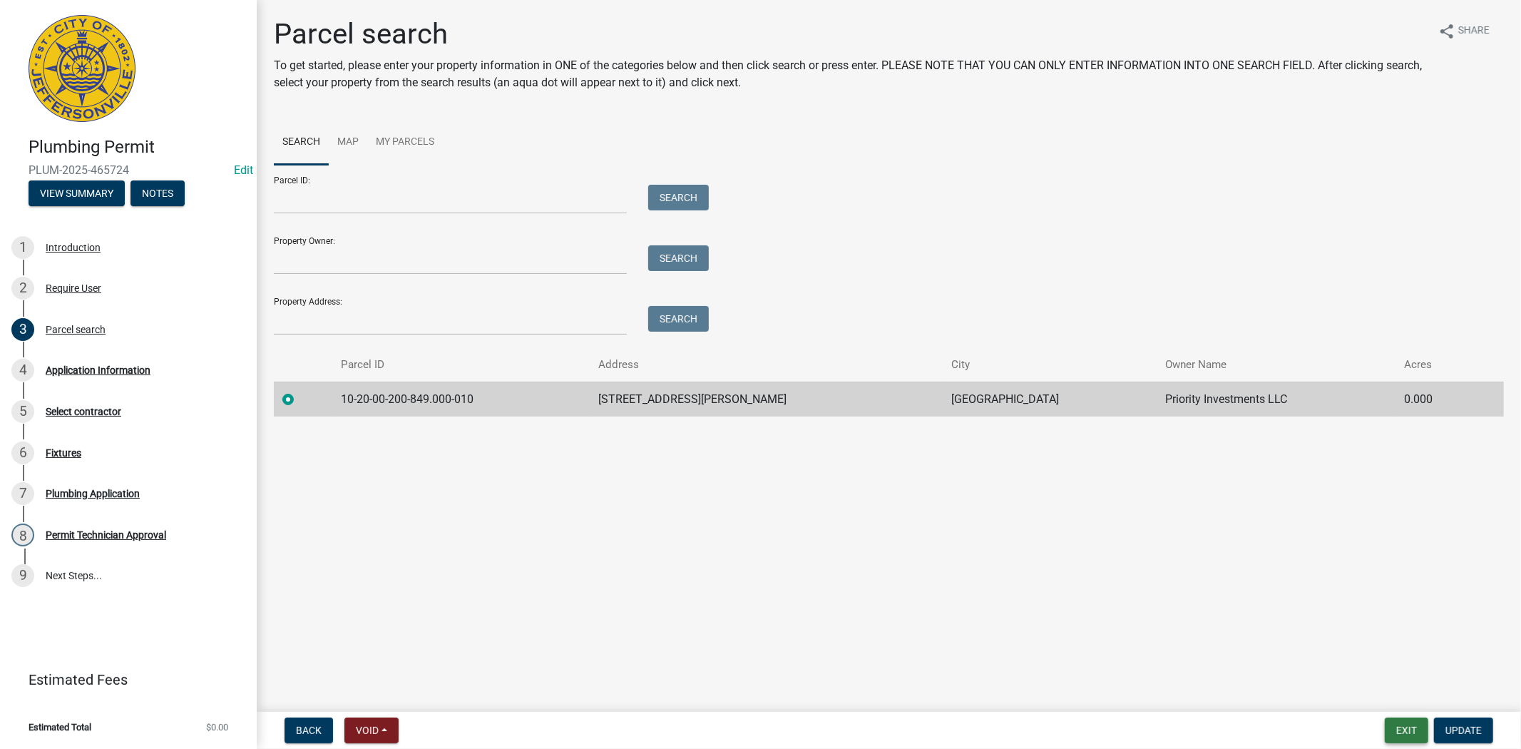
click at [1393, 729] on button "Exit" at bounding box center [1407, 731] width 44 height 26
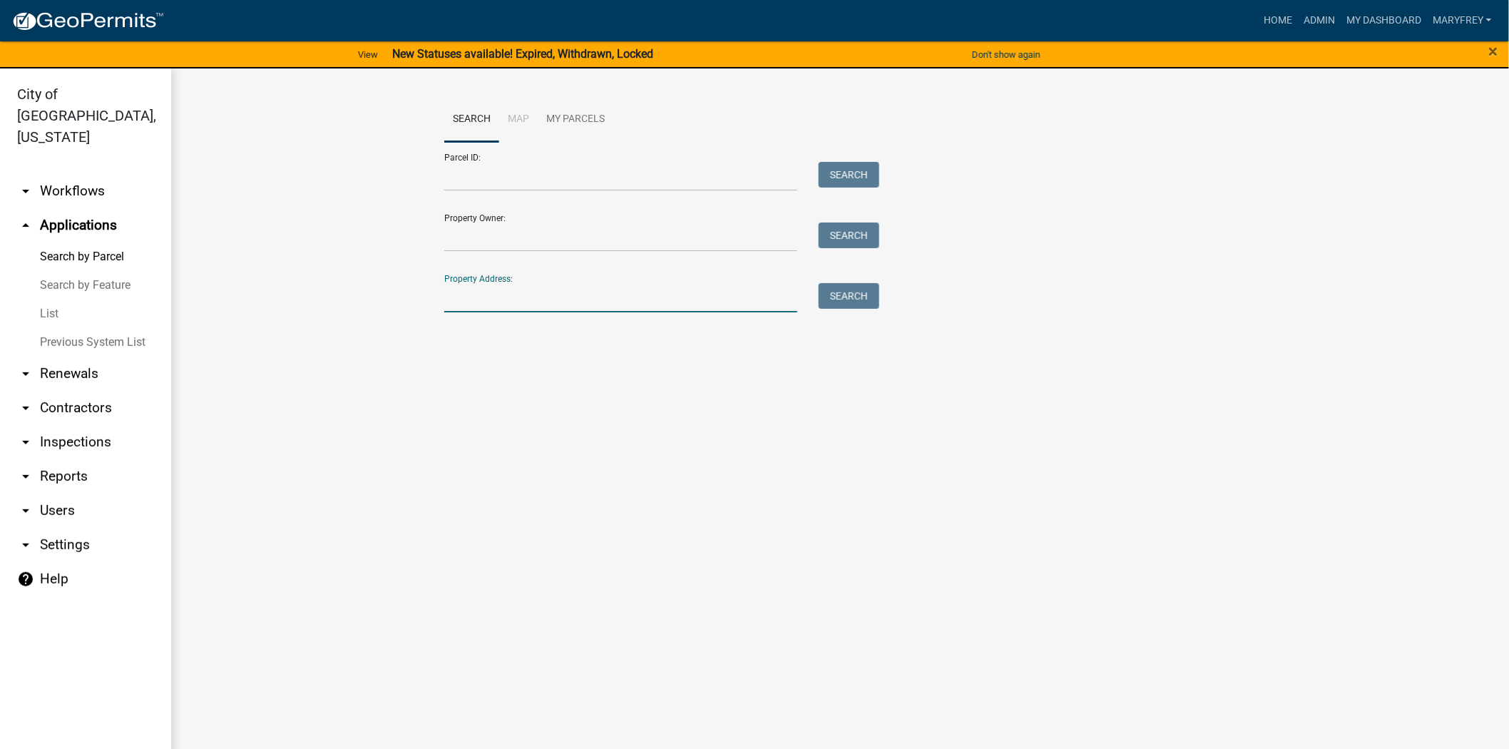
click at [490, 302] on input "Property Address:" at bounding box center [620, 297] width 353 height 29
type input "904 fulton"
click at [843, 295] on button "Search" at bounding box center [849, 296] width 61 height 26
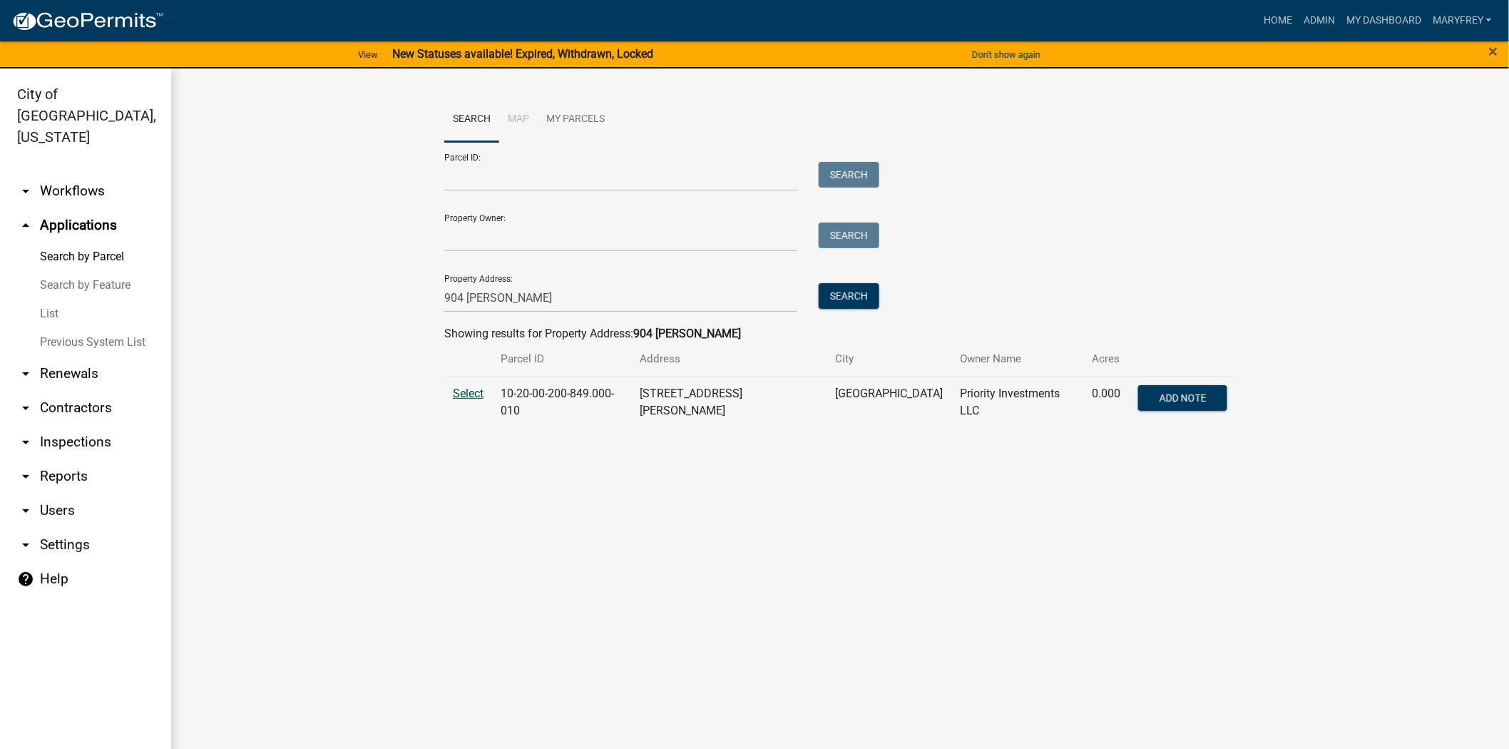
click at [474, 394] on span "Select" at bounding box center [468, 394] width 31 height 14
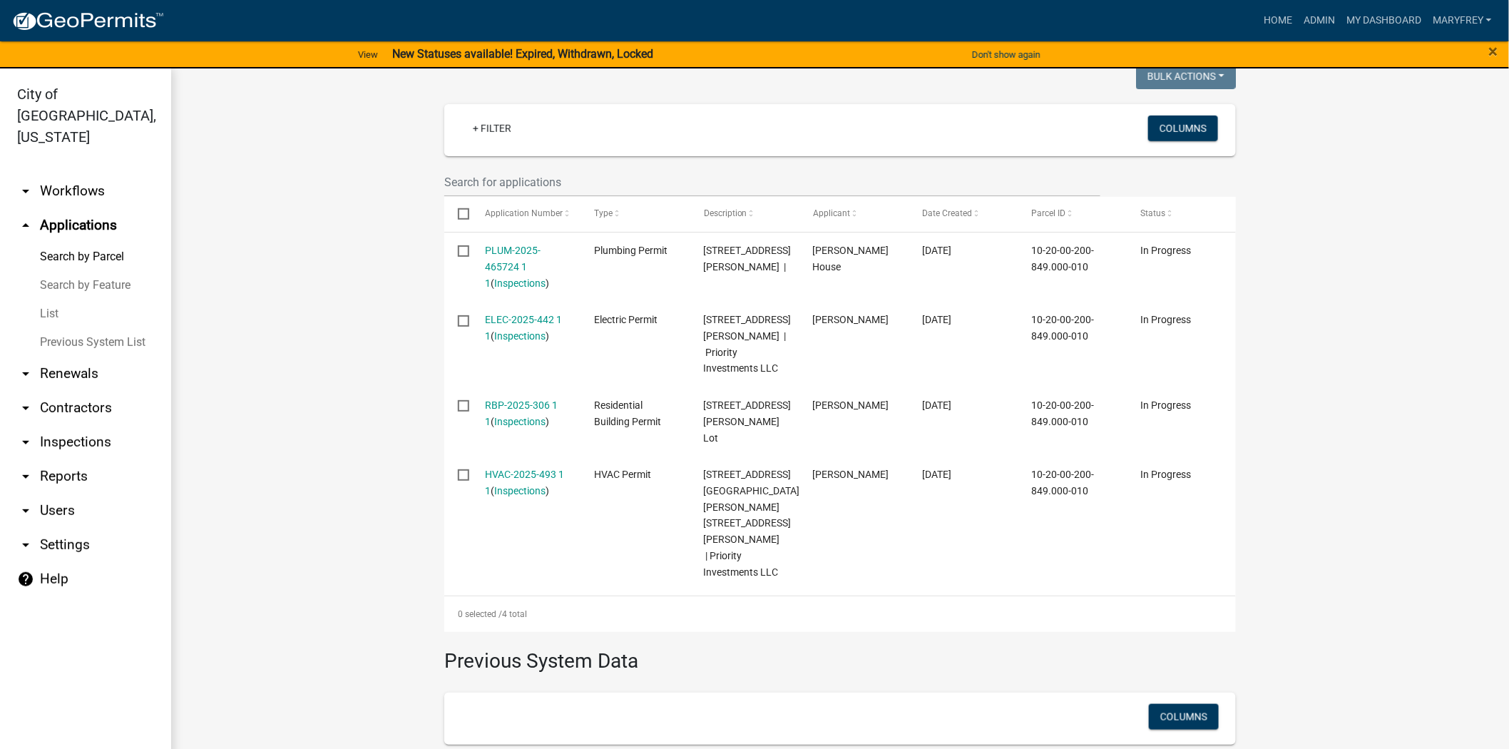
scroll to position [379, 0]
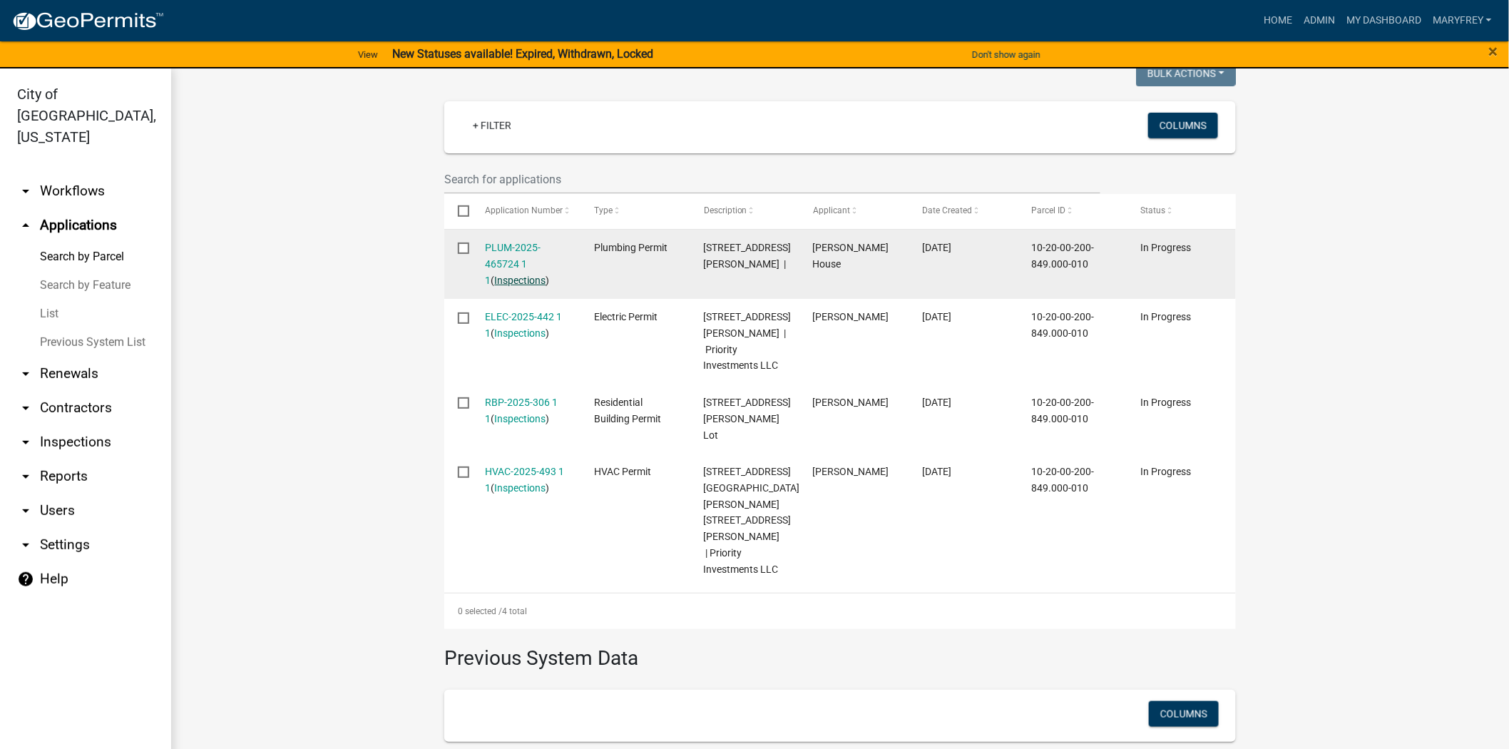
click at [502, 275] on link "Inspections" at bounding box center [520, 280] width 51 height 11
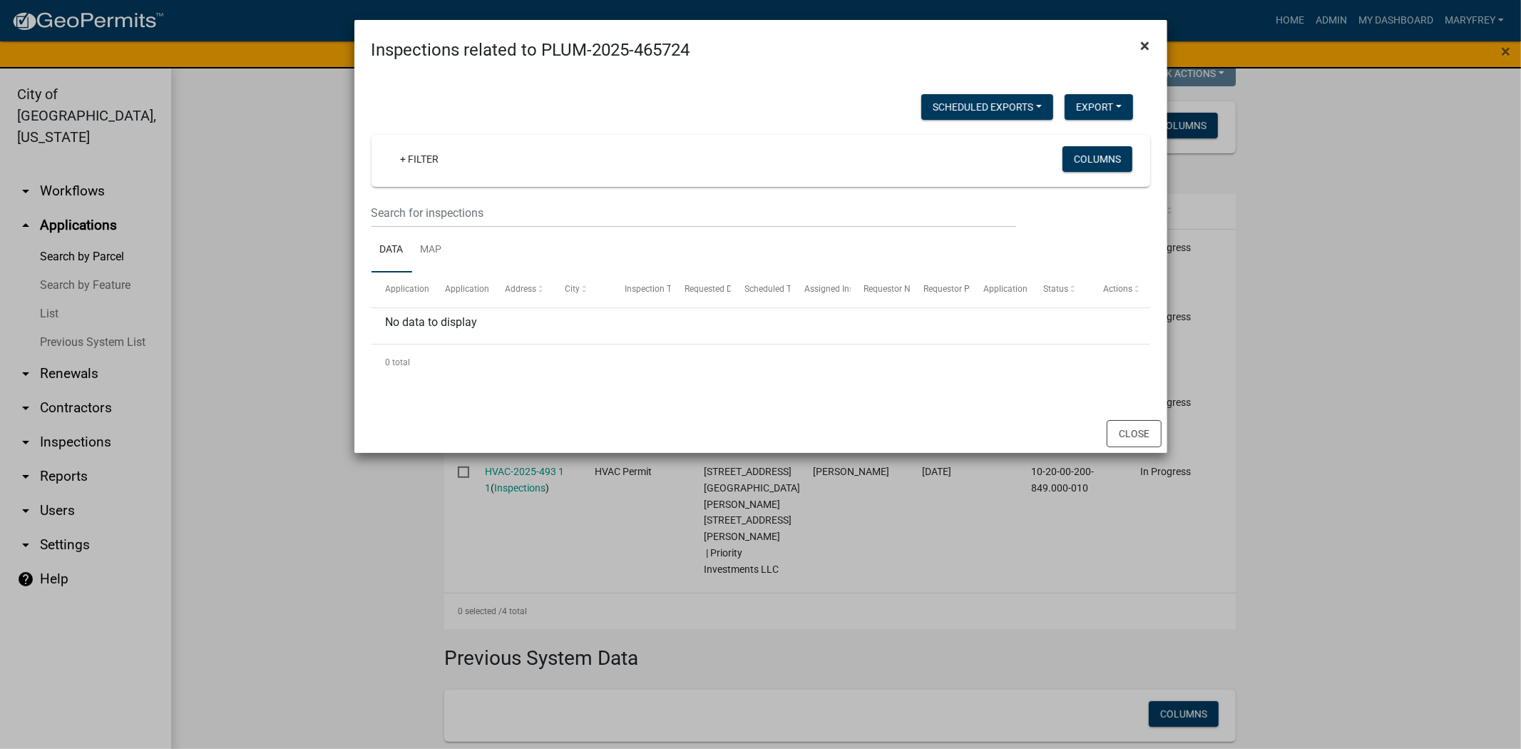
click at [1150, 45] on button "×" at bounding box center [1146, 46] width 32 height 40
